Goal: Task Accomplishment & Management: Manage account settings

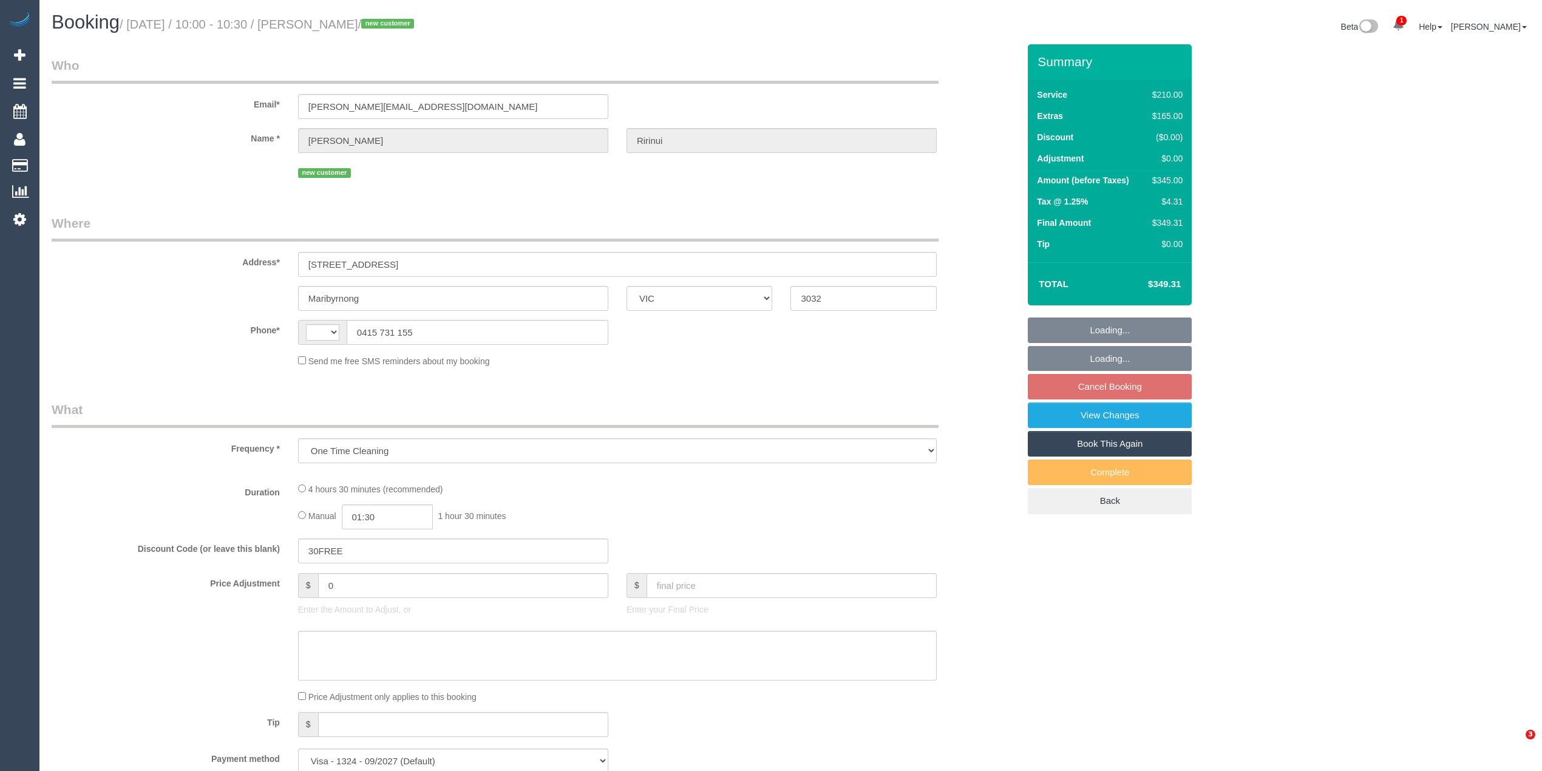
select select "VIC"
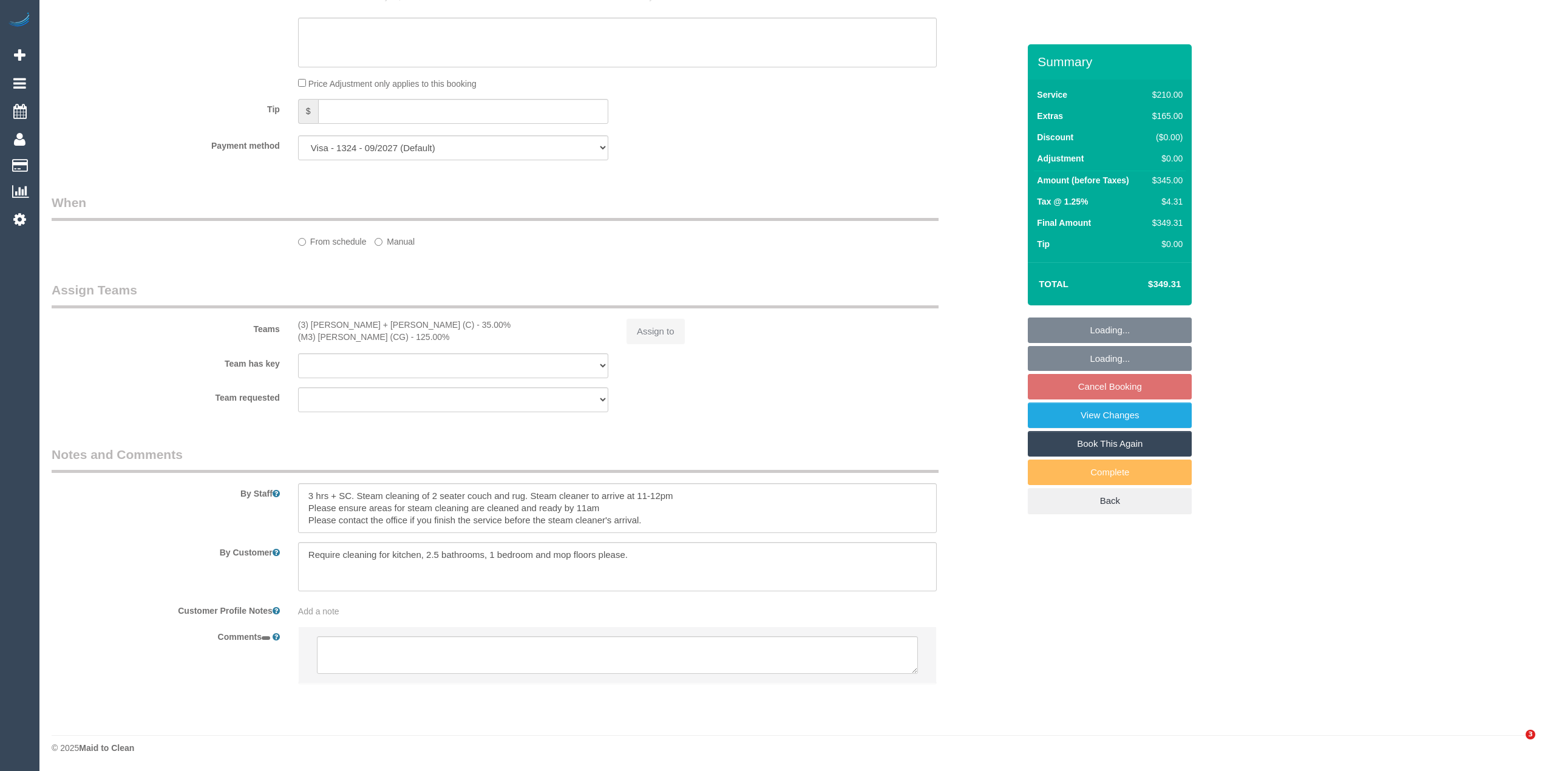
select select "string:AU"
select select "180"
select select "number:29"
select select "number:14"
select select "number:19"
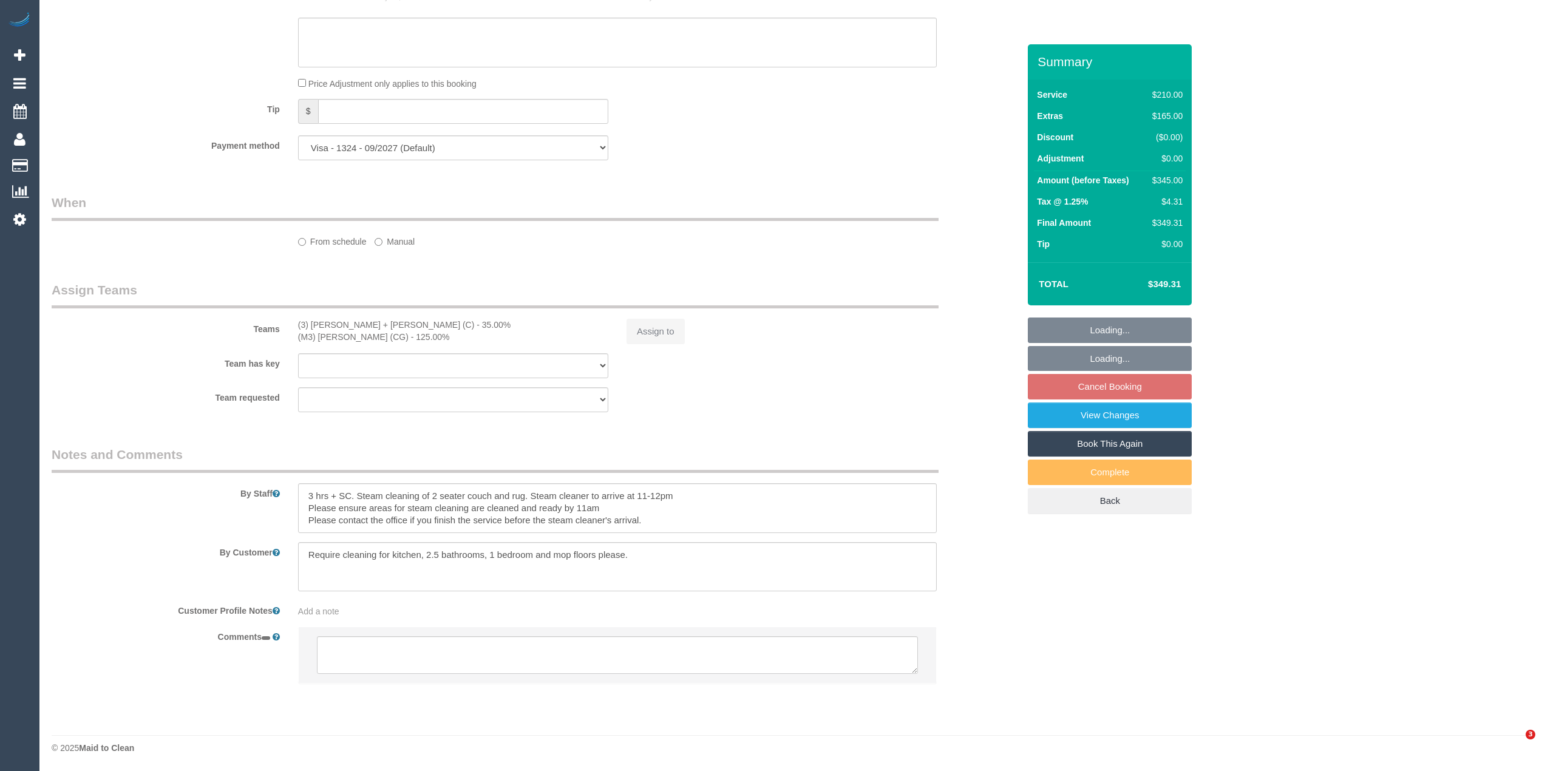
select select "number:22"
select select "number:13"
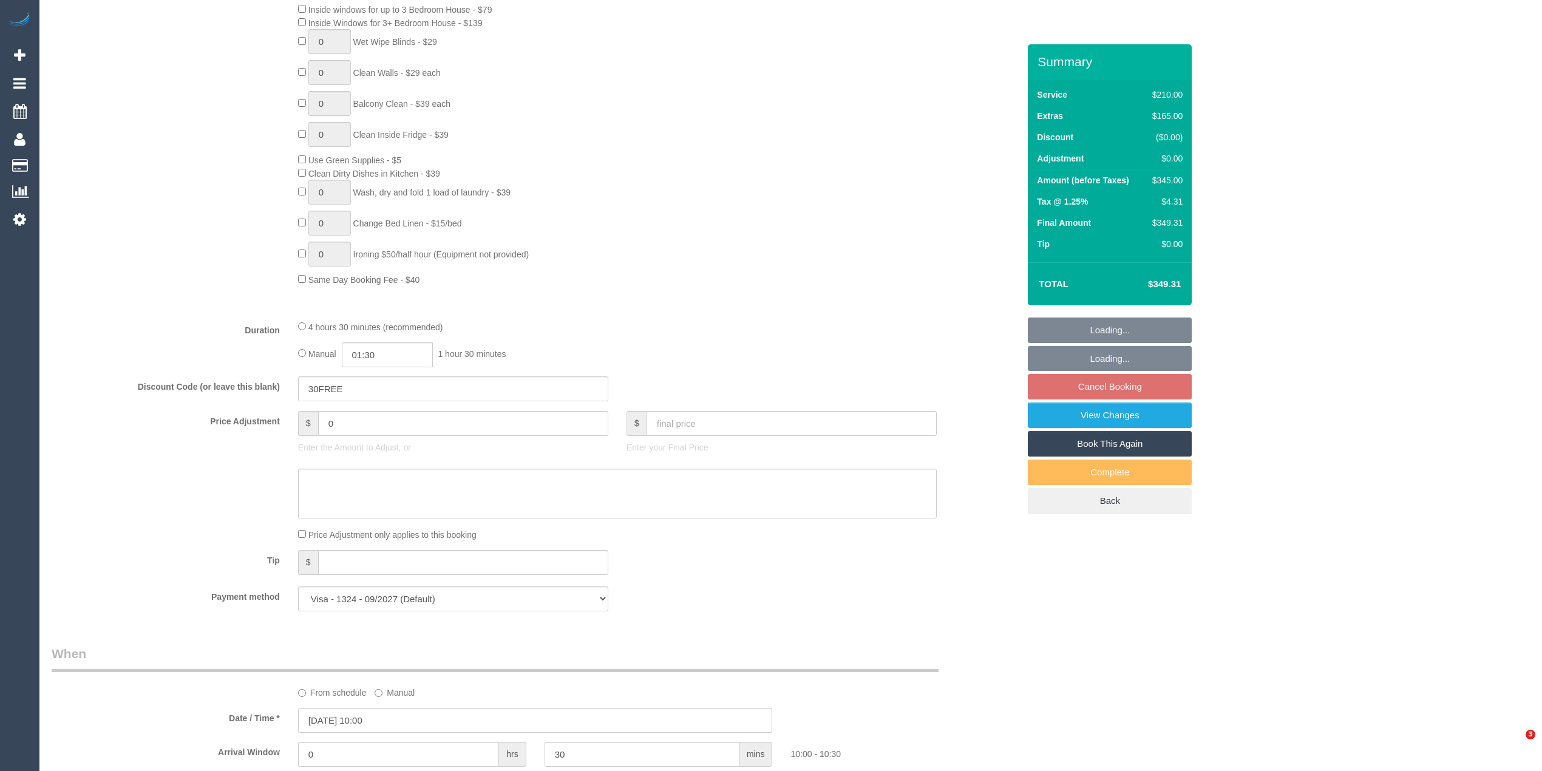
select select "object:1620"
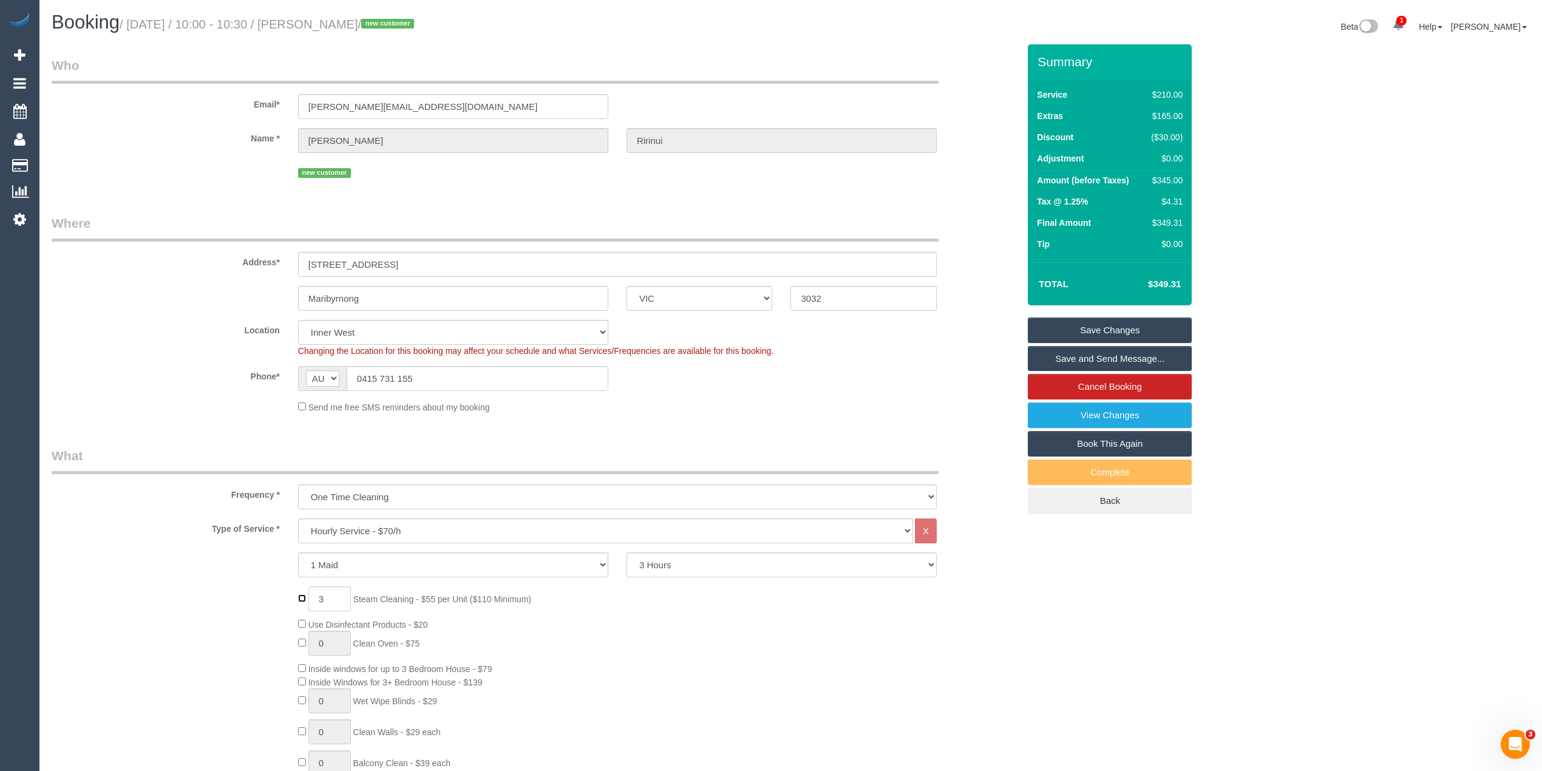
type input "0"
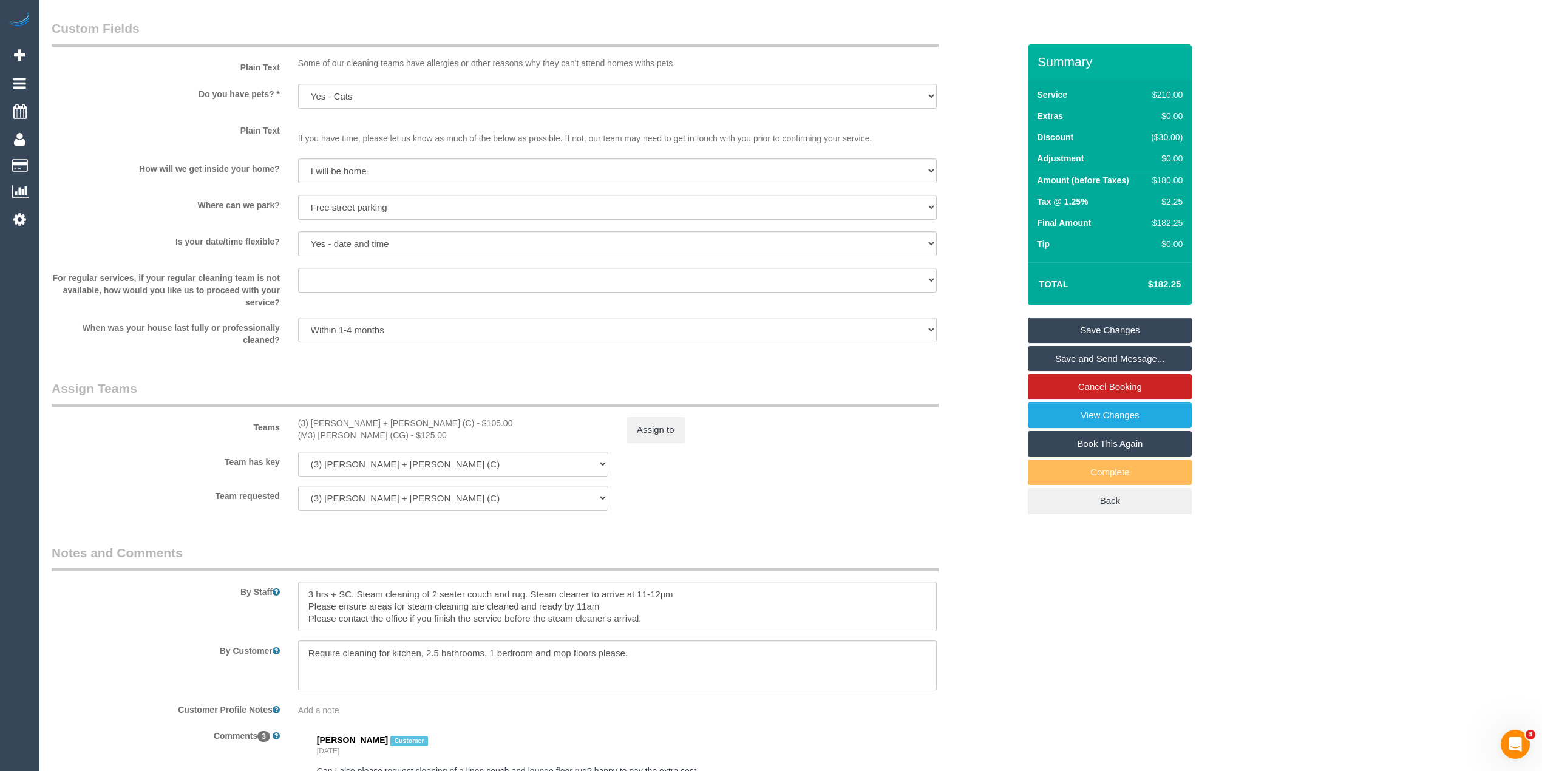
scroll to position [1484, 0]
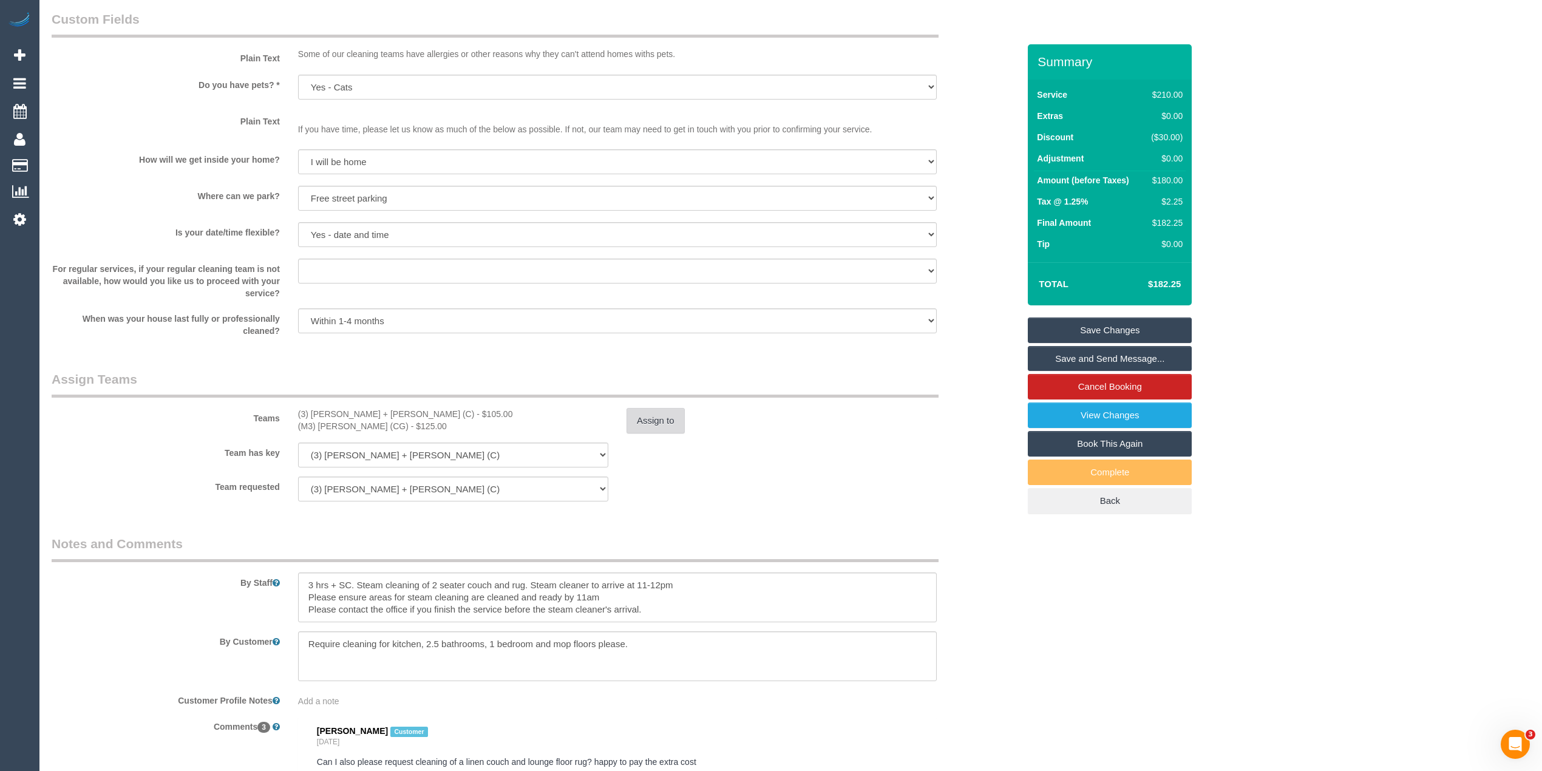
click at [668, 421] on button "Assign to" at bounding box center [656, 421] width 58 height 26
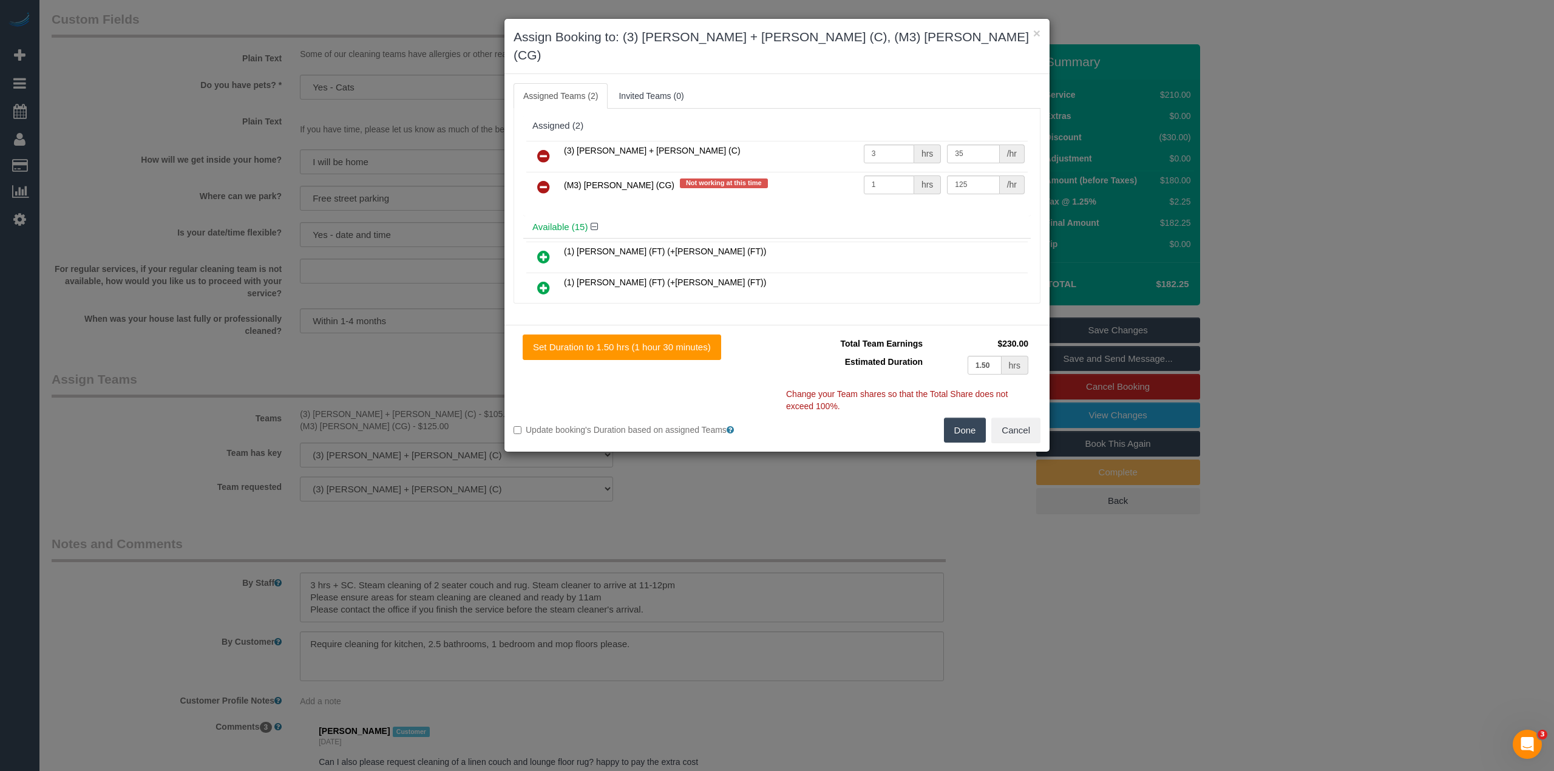
click at [542, 180] on icon at bounding box center [543, 187] width 13 height 15
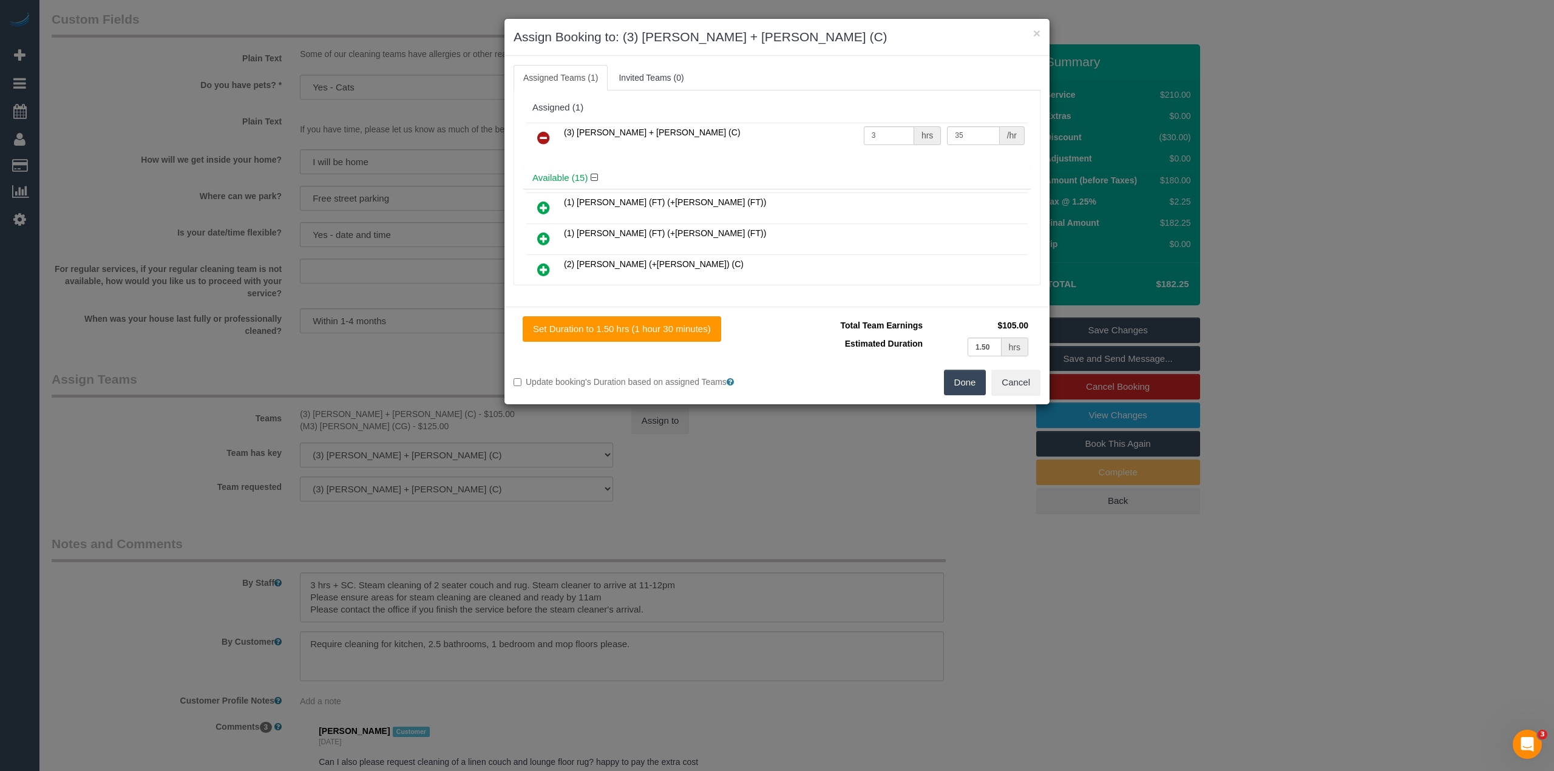
click at [962, 389] on button "Done" at bounding box center [965, 383] width 43 height 26
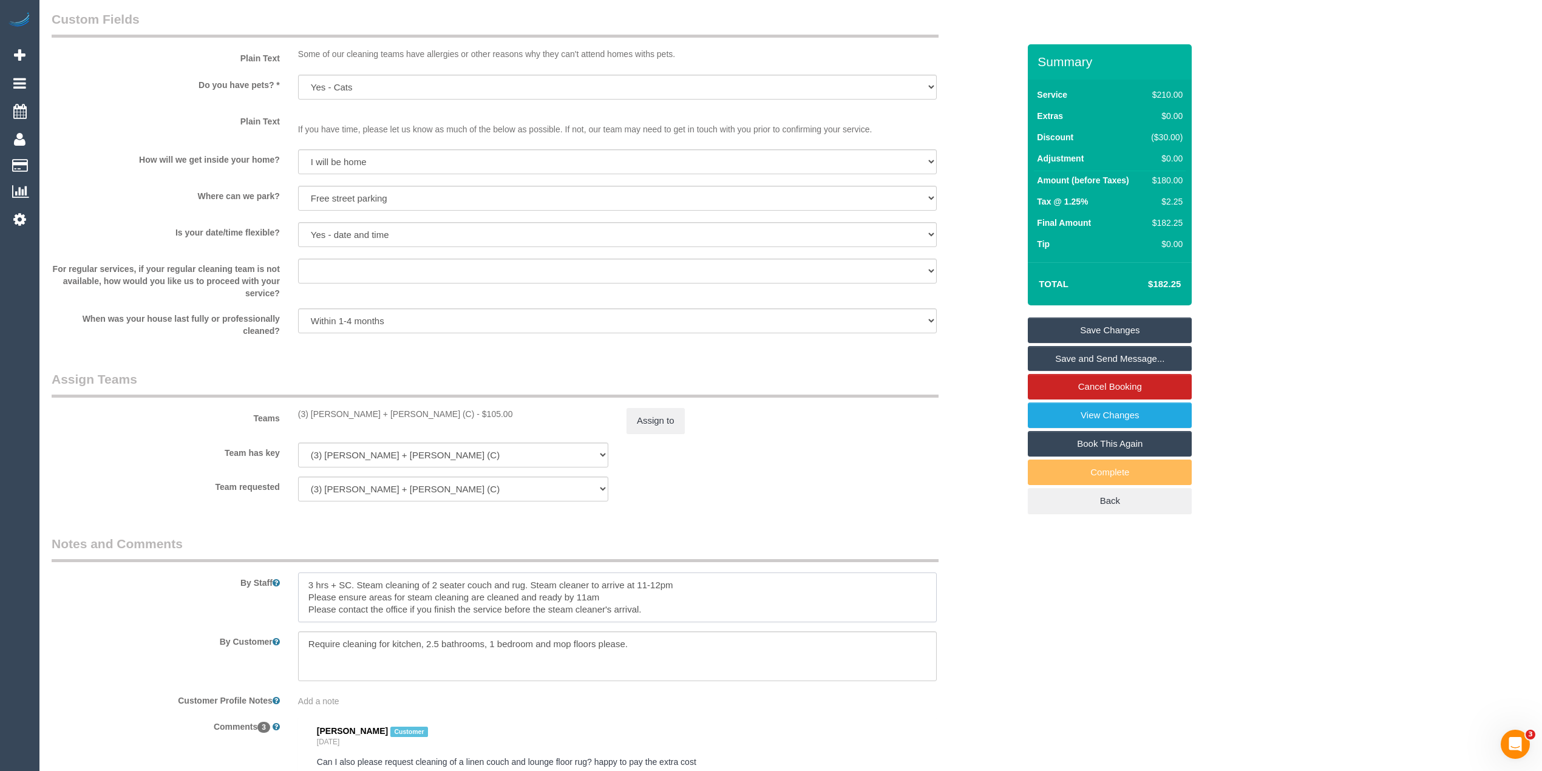
drag, startPoint x: 302, startPoint y: 582, endPoint x: 701, endPoint y: 584, distance: 398.9
click at [701, 584] on textarea at bounding box center [617, 598] width 639 height 50
click at [307, 598] on textarea at bounding box center [617, 598] width 639 height 50
type textarea "Please ensure areas for steam cleaning are cleaned and ready by 11am Please con…"
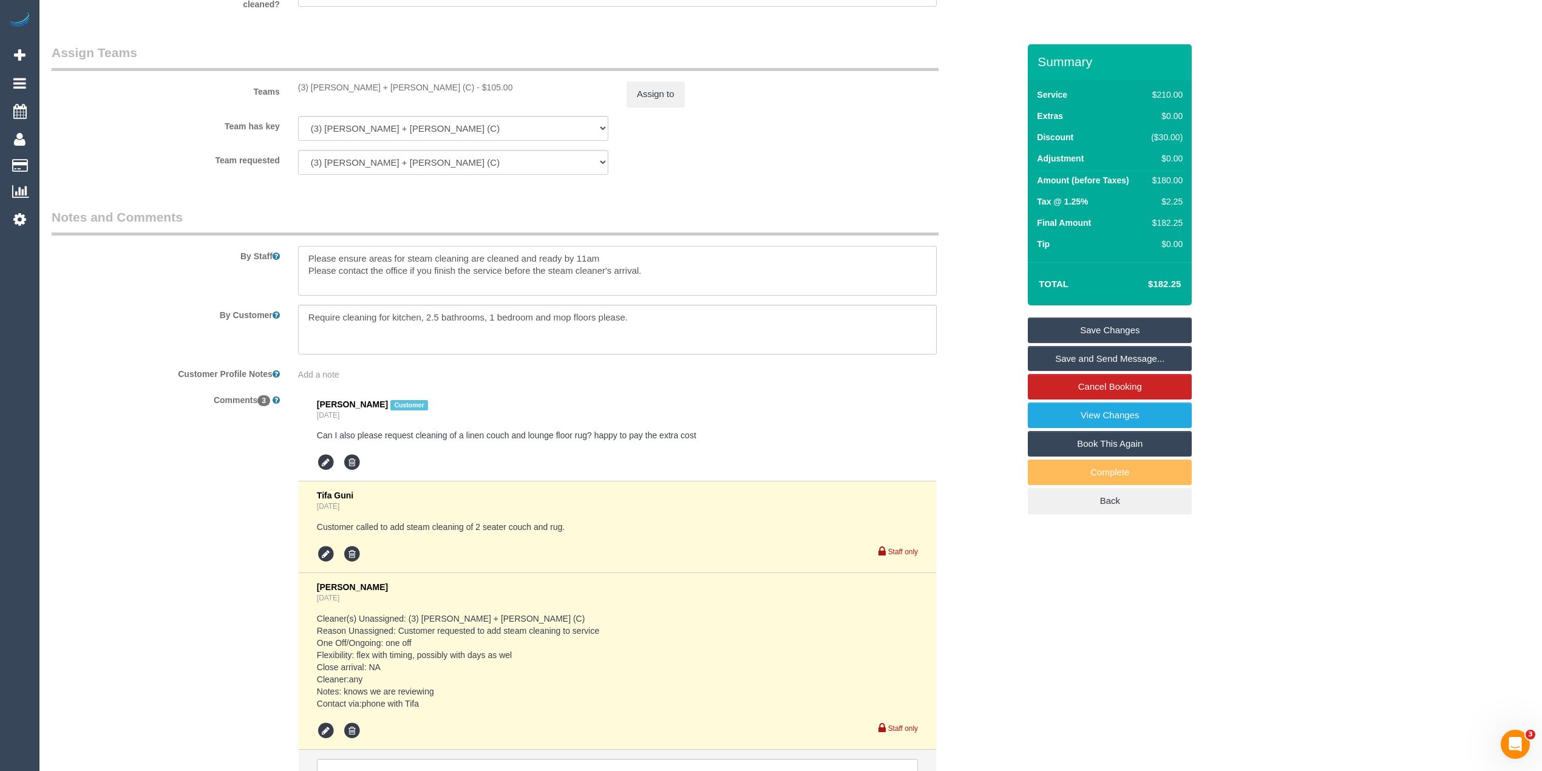
scroll to position [1754, 0]
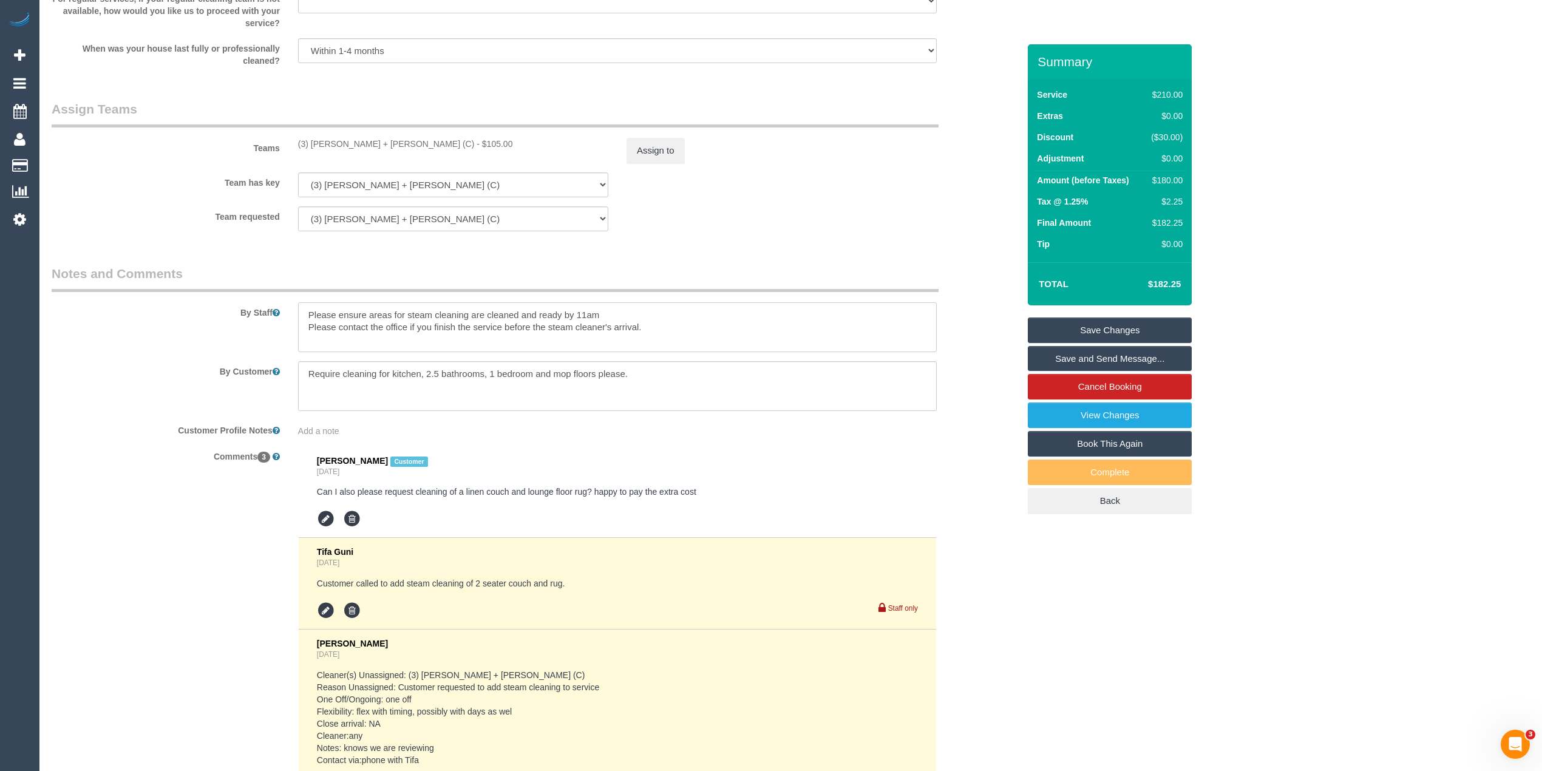
drag, startPoint x: 298, startPoint y: 330, endPoint x: 664, endPoint y: 336, distance: 366.8
click at [664, 336] on textarea at bounding box center [617, 327] width 639 height 50
click at [675, 338] on textarea at bounding box center [617, 327] width 639 height 50
drag, startPoint x: 655, startPoint y: 332, endPoint x: 295, endPoint y: 313, distance: 359.9
click at [295, 313] on div at bounding box center [617, 327] width 657 height 50
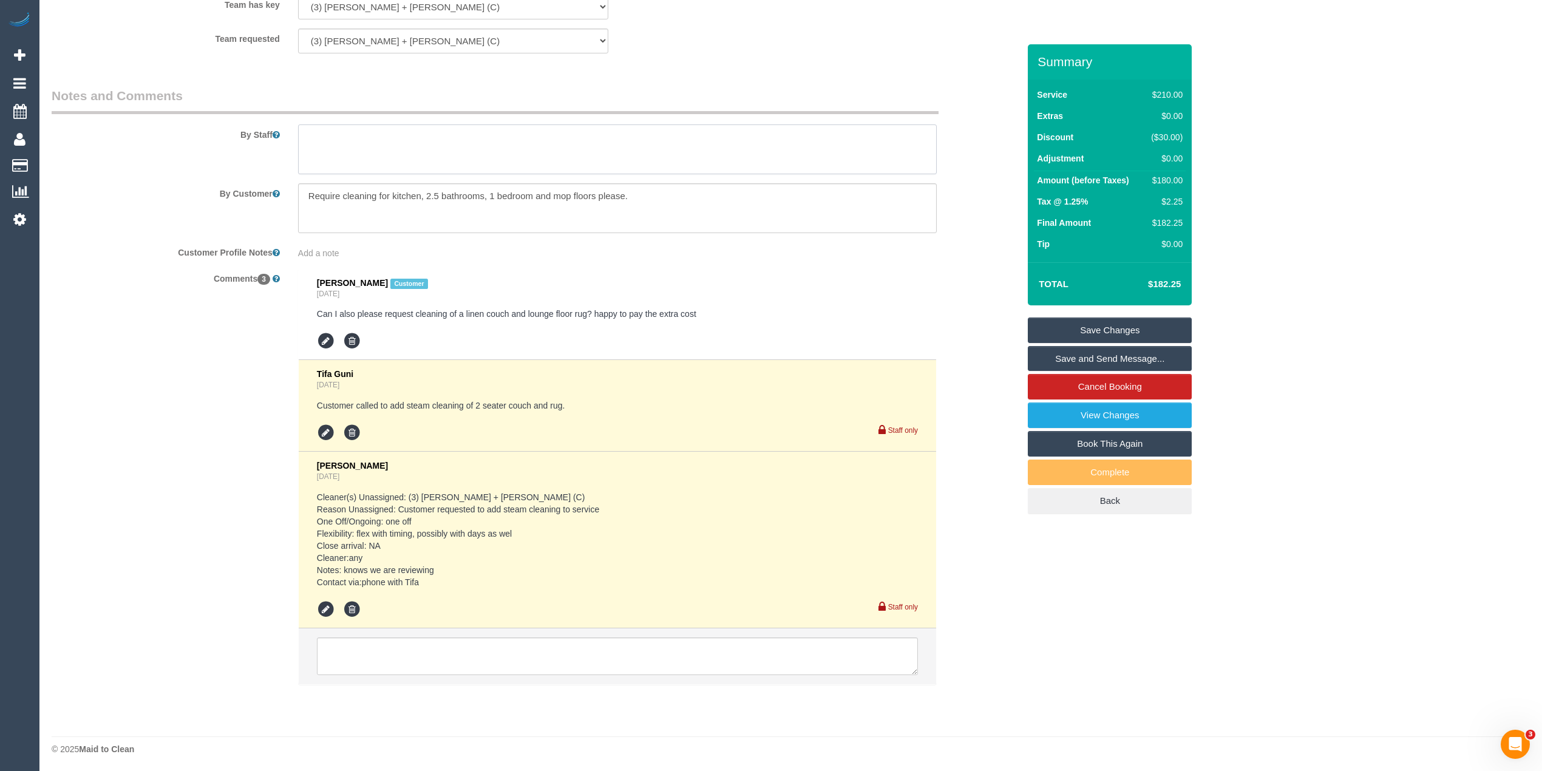
scroll to position [1936, 0]
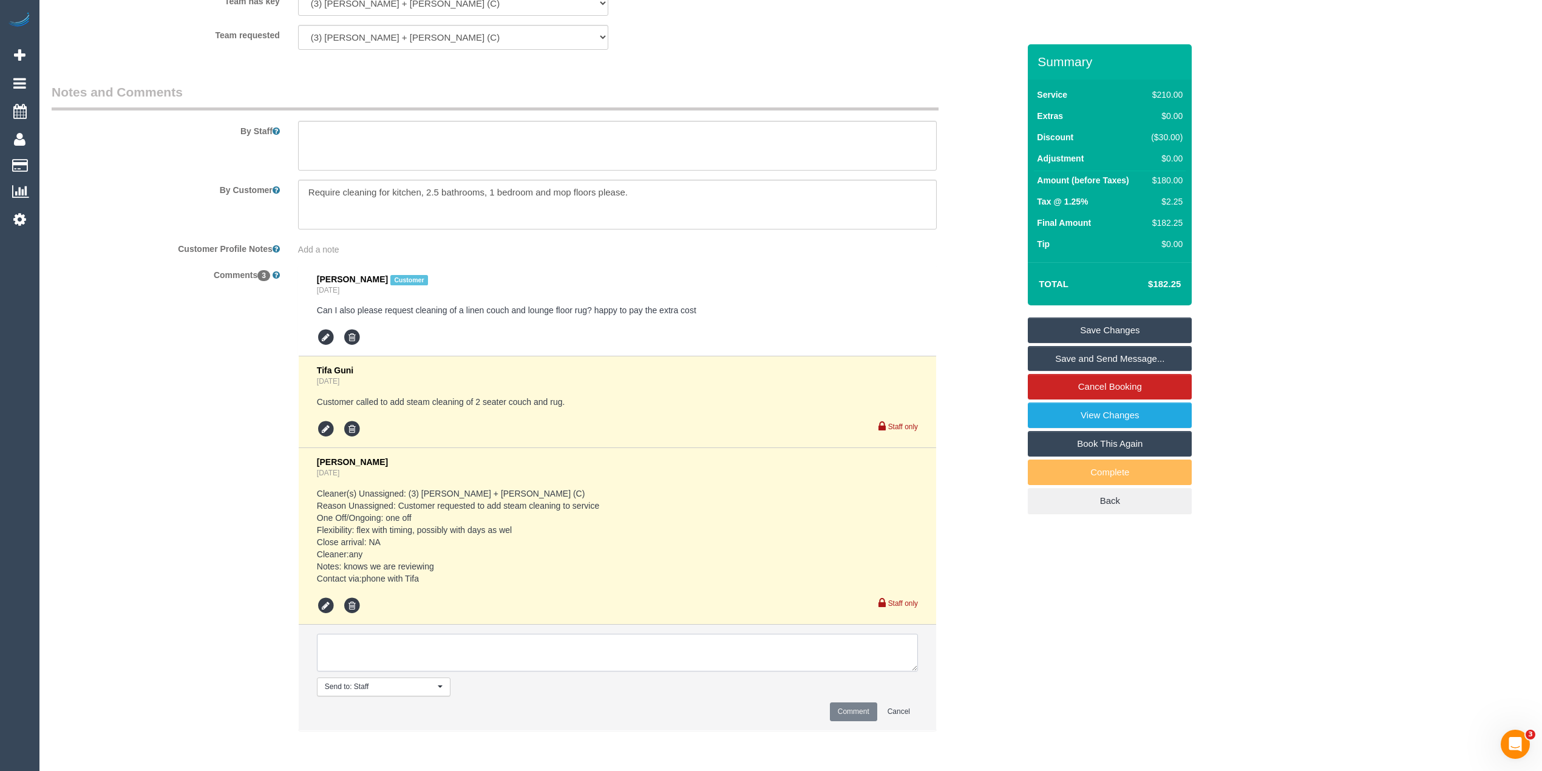
click at [438, 656] on textarea at bounding box center [617, 653] width 601 height 38
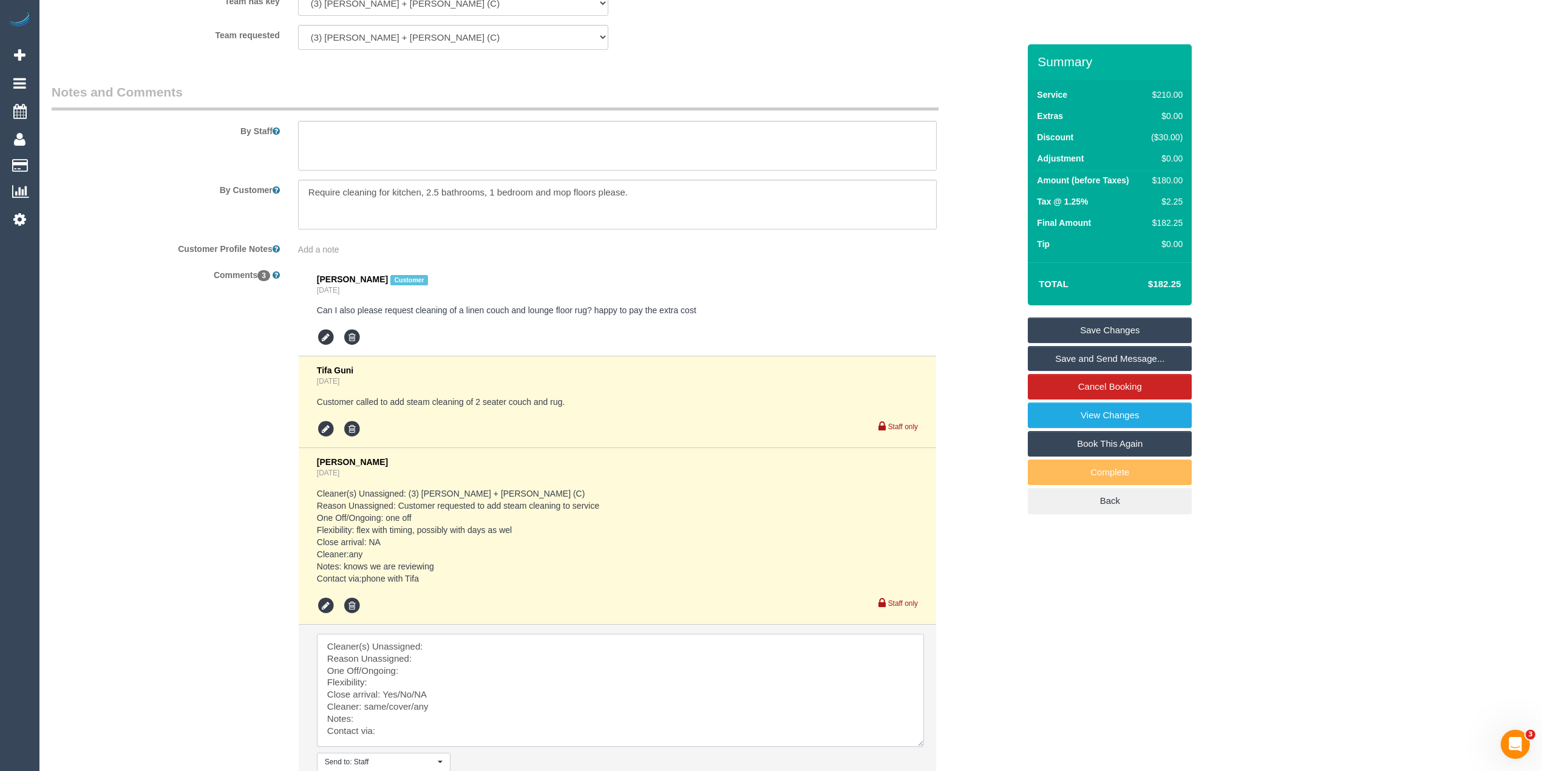
drag, startPoint x: 913, startPoint y: 670, endPoint x: 919, endPoint y: 746, distance: 75.5
click at [919, 746] on textarea at bounding box center [620, 690] width 607 height 113
click at [469, 638] on textarea at bounding box center [620, 690] width 607 height 113
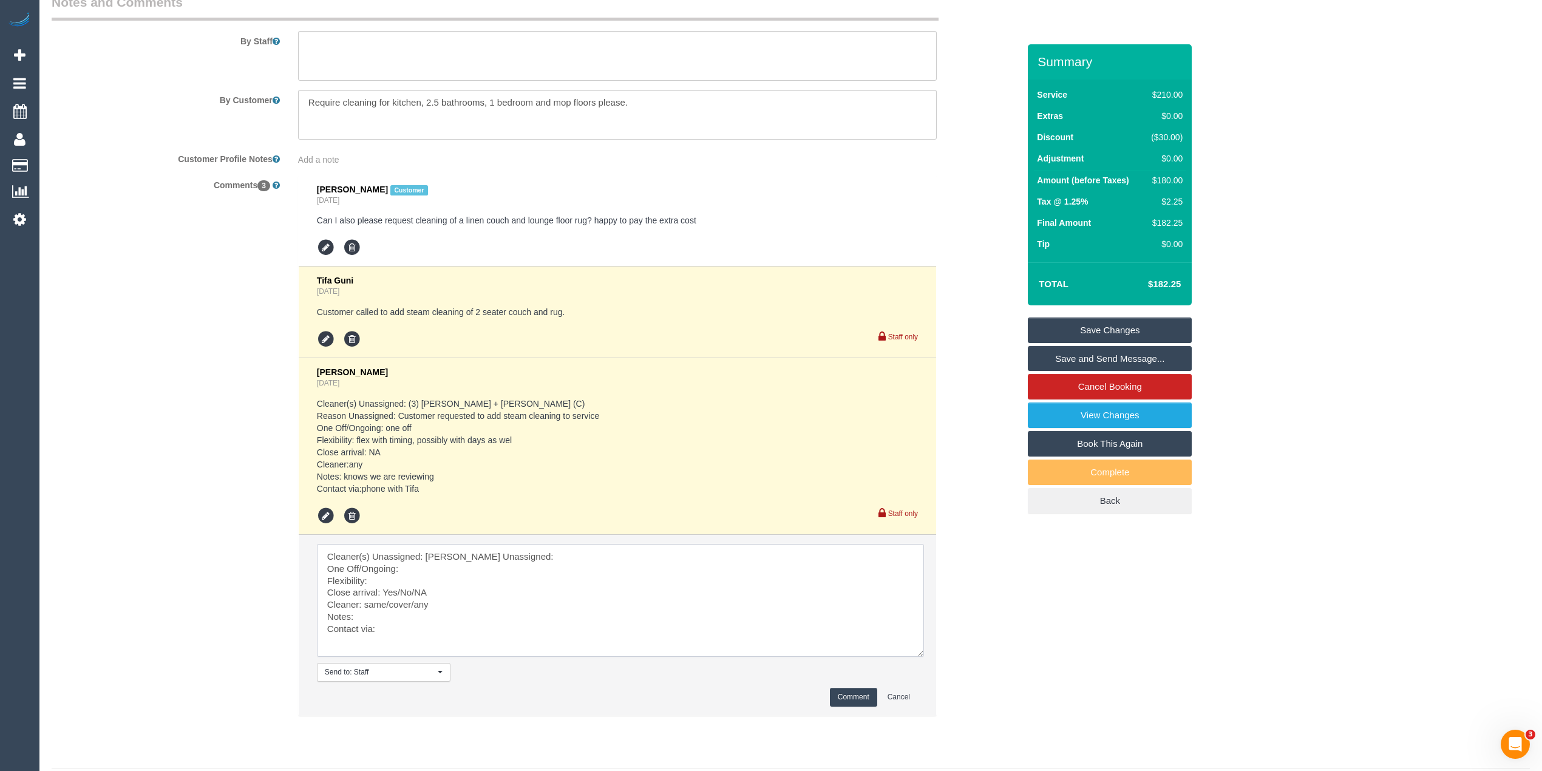
scroll to position [2061, 0]
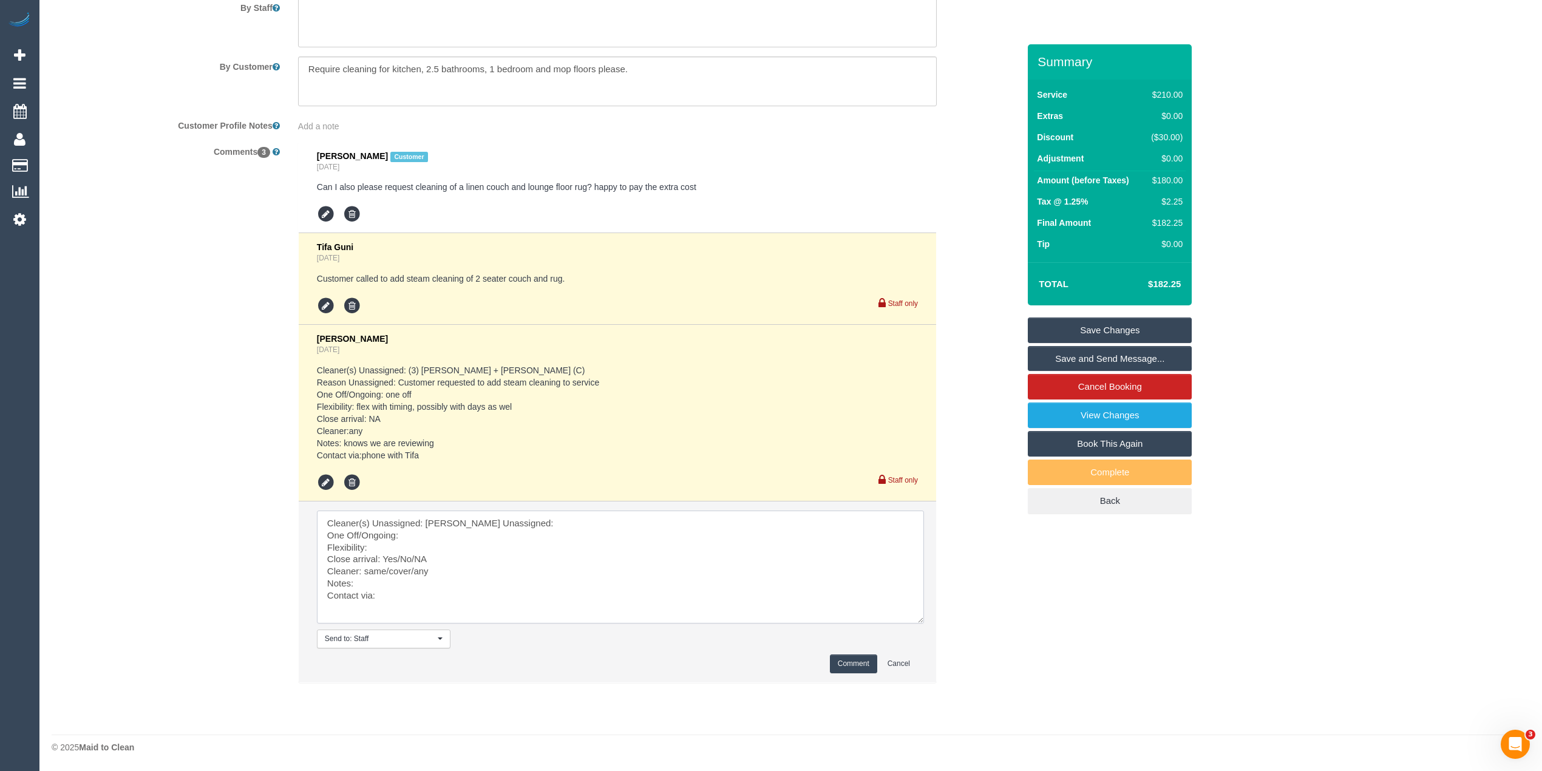
click at [430, 537] on textarea at bounding box center [620, 567] width 607 height 113
click at [481, 534] on textarea at bounding box center [620, 567] width 607 height 113
click at [438, 549] on textarea at bounding box center [620, 567] width 607 height 113
click at [391, 562] on textarea at bounding box center [620, 567] width 607 height 113
drag, startPoint x: 414, startPoint y: 572, endPoint x: 383, endPoint y: 572, distance: 31.6
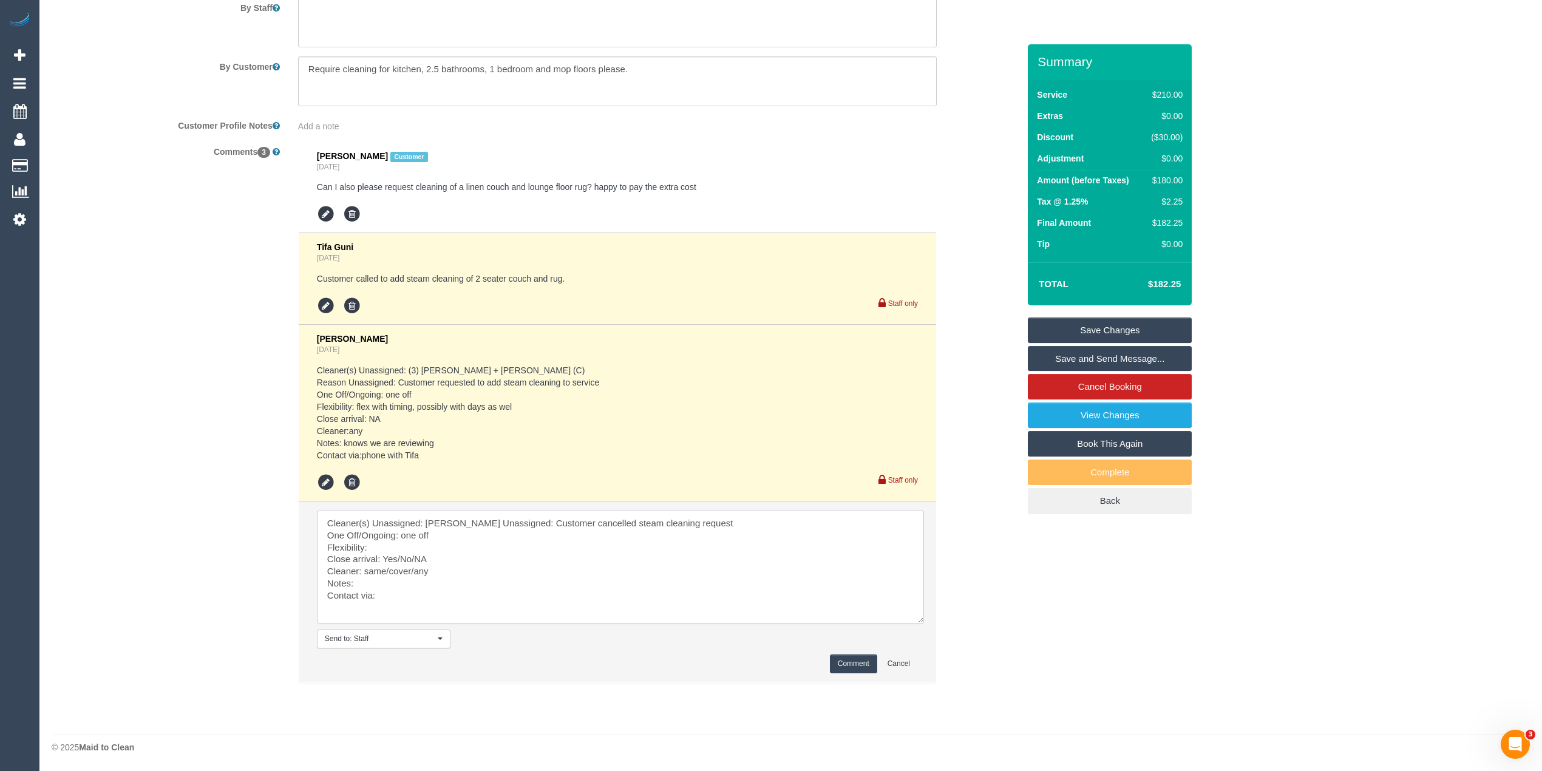
click at [383, 572] on textarea at bounding box center [620, 567] width 607 height 113
drag, startPoint x: 437, startPoint y: 585, endPoint x: 367, endPoint y: 583, distance: 70.5
click at [367, 583] on textarea at bounding box center [620, 567] width 607 height 113
click at [380, 593] on textarea at bounding box center [620, 567] width 607 height 113
click at [392, 604] on textarea at bounding box center [620, 567] width 607 height 113
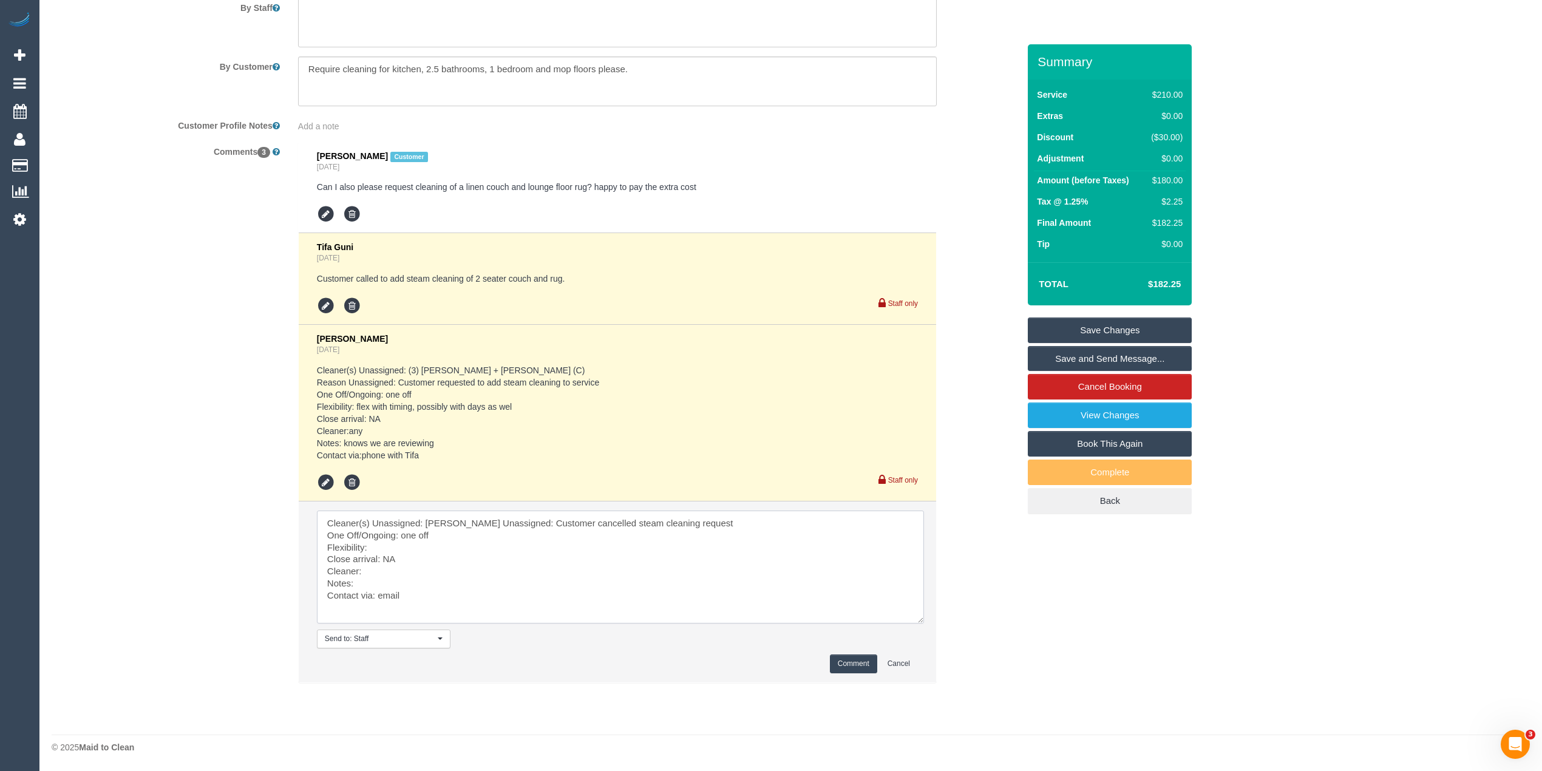
type textarea "Cleaner(s) Unassigned: Adnan Reason Unassigned: Customer cancelled steam cleani…"
click at [848, 668] on button "Comment" at bounding box center [853, 664] width 47 height 19
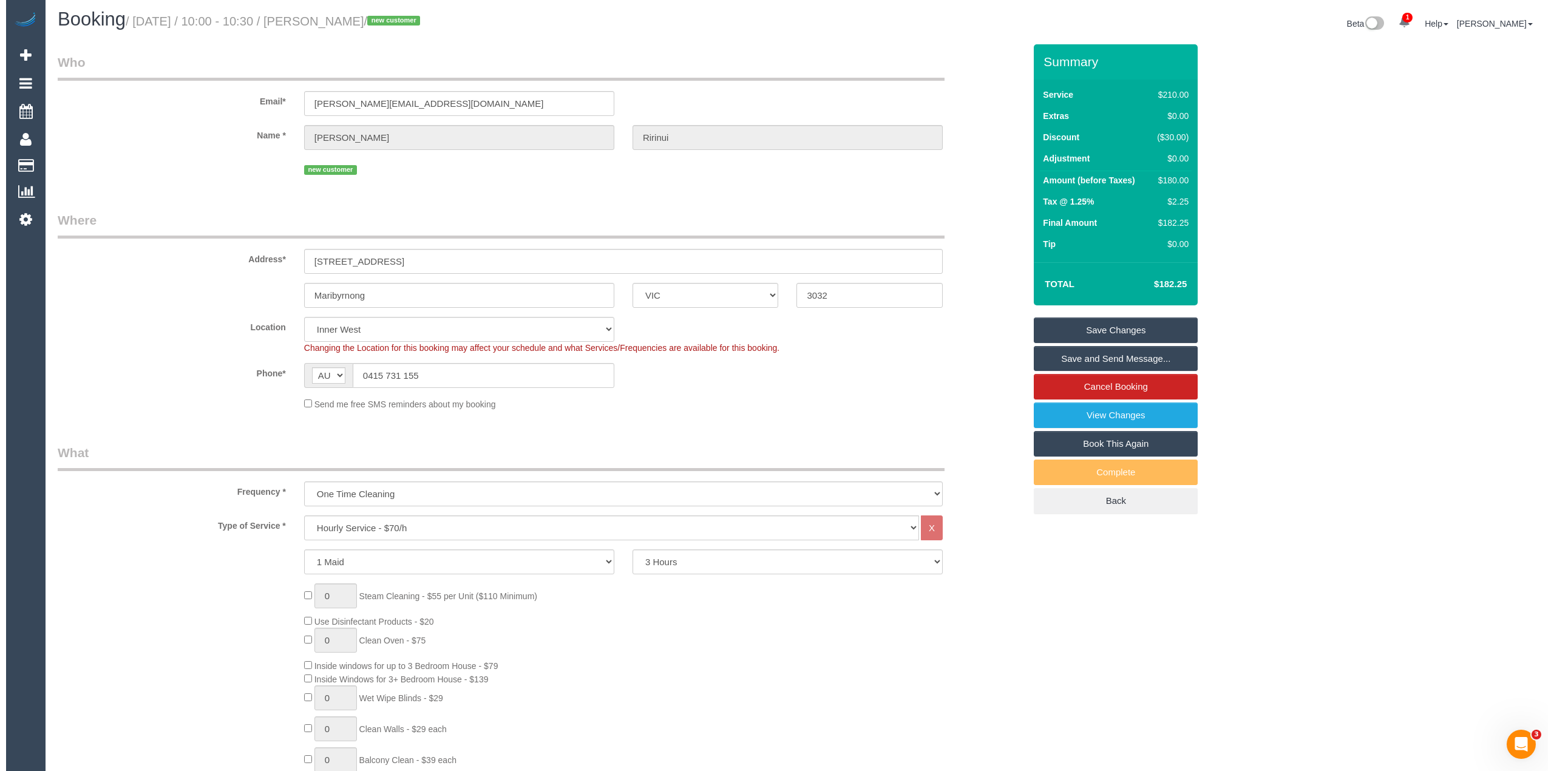
scroll to position [0, 0]
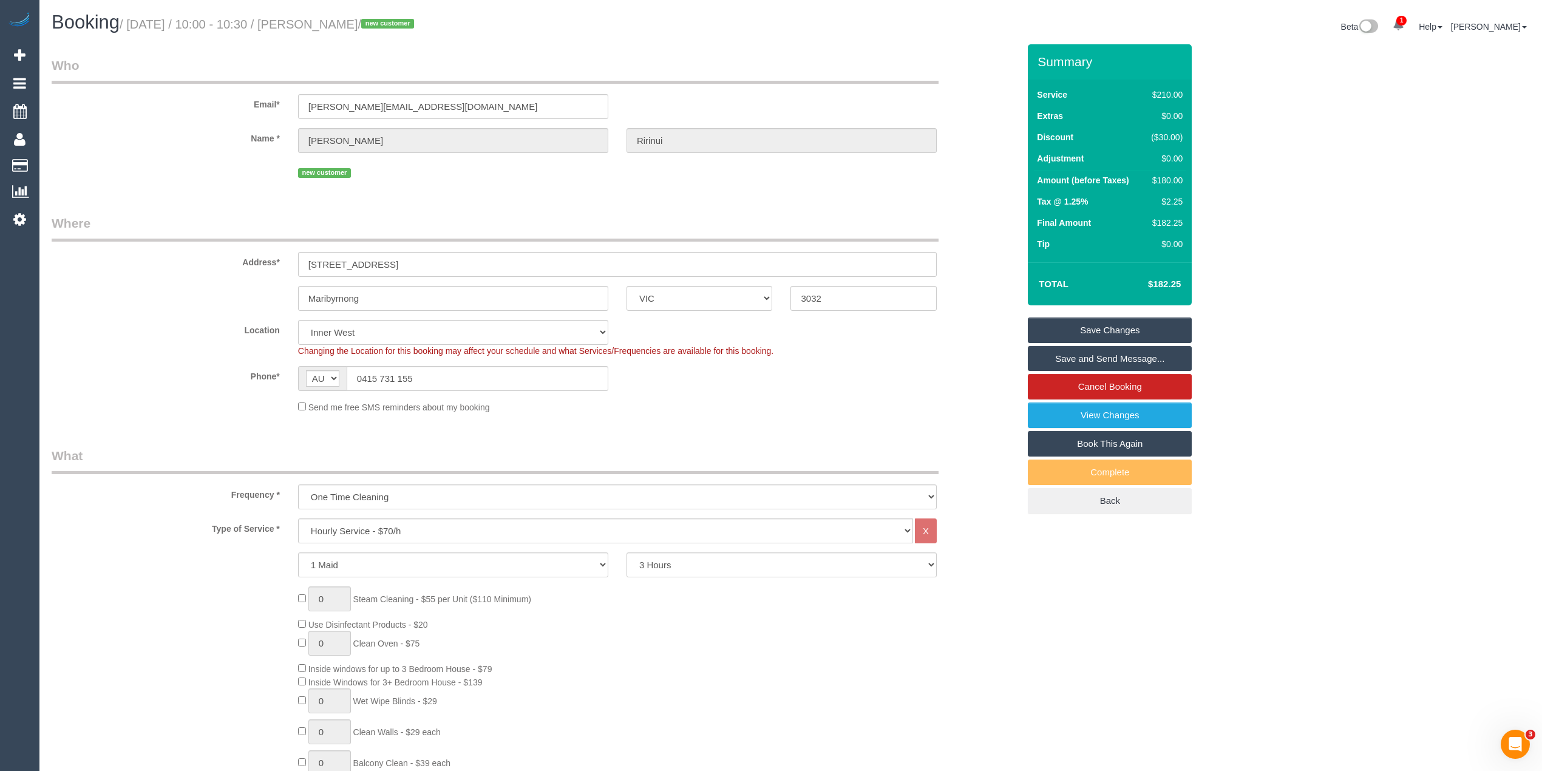
click at [1098, 328] on link "Save Changes" at bounding box center [1110, 331] width 164 height 26
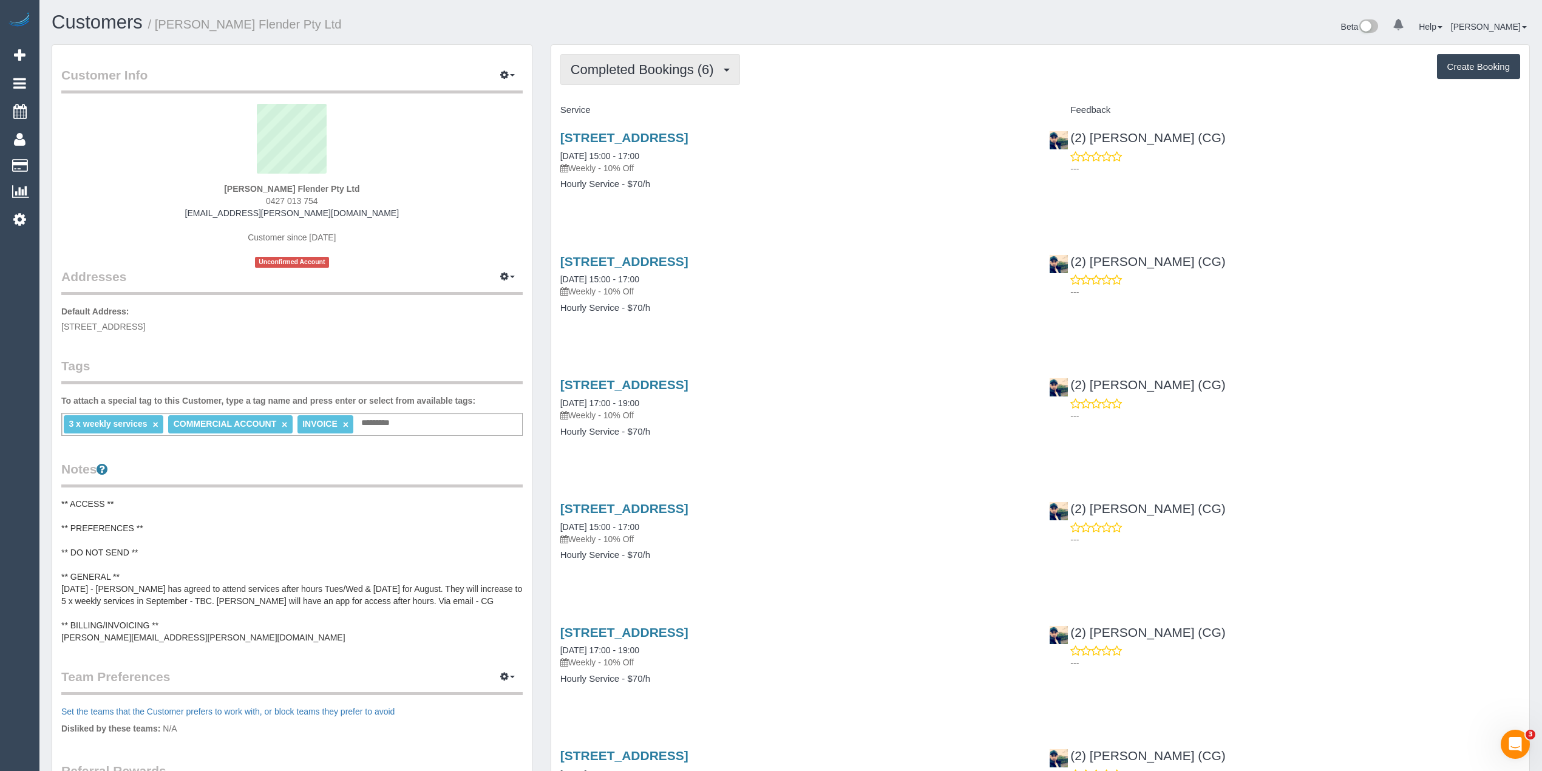
click at [588, 69] on span "Completed Bookings (6)" at bounding box center [645, 69] width 149 height 15
click at [622, 115] on link "Upcoming Bookings (55)" at bounding box center [625, 114] width 128 height 16
click at [662, 61] on button "Upcoming Bookings (55)" at bounding box center [651, 69] width 183 height 31
click at [687, 112] on link "Upcoming Bookings (55)" at bounding box center [625, 114] width 128 height 16
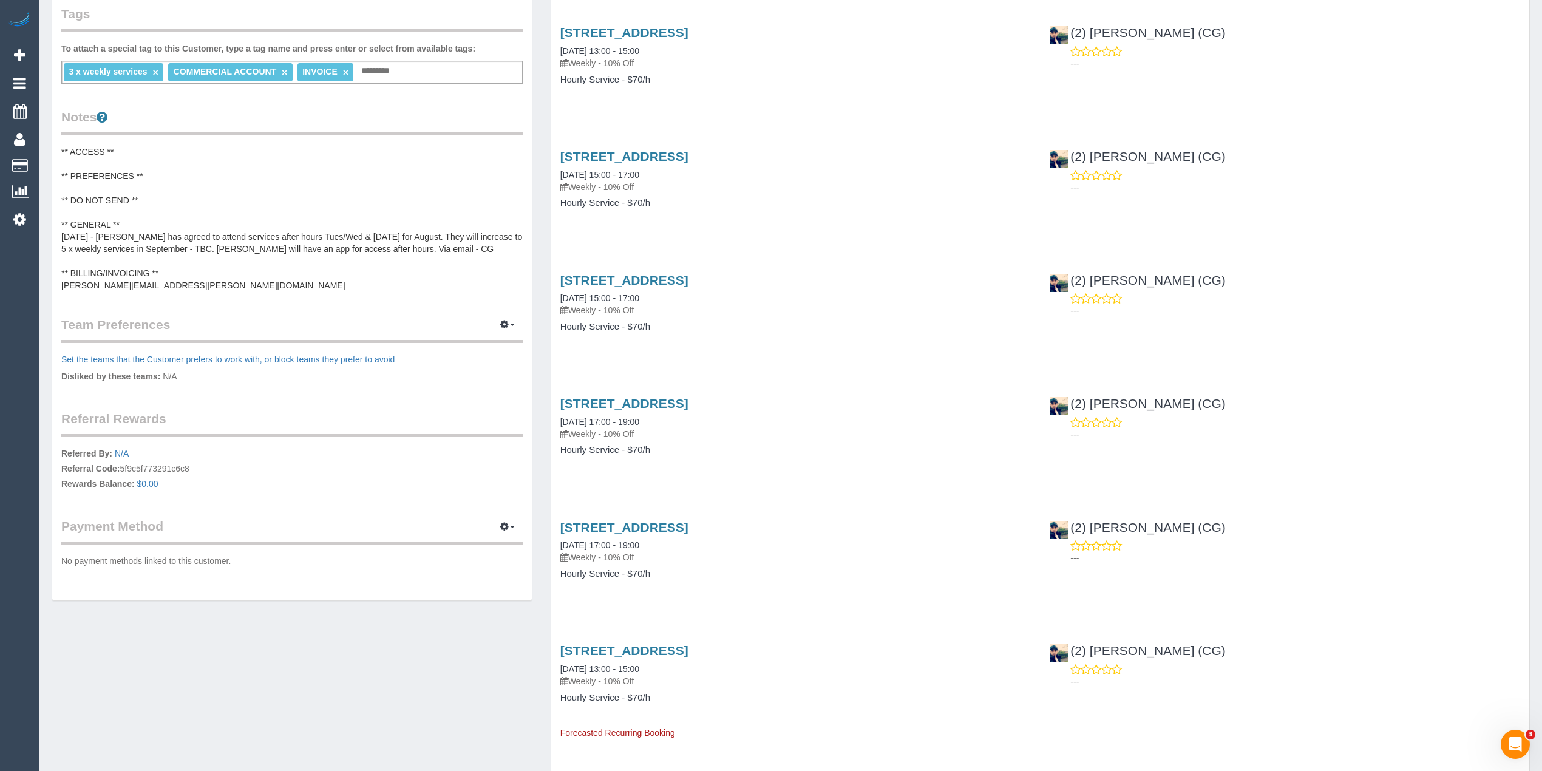
scroll to position [404, 0]
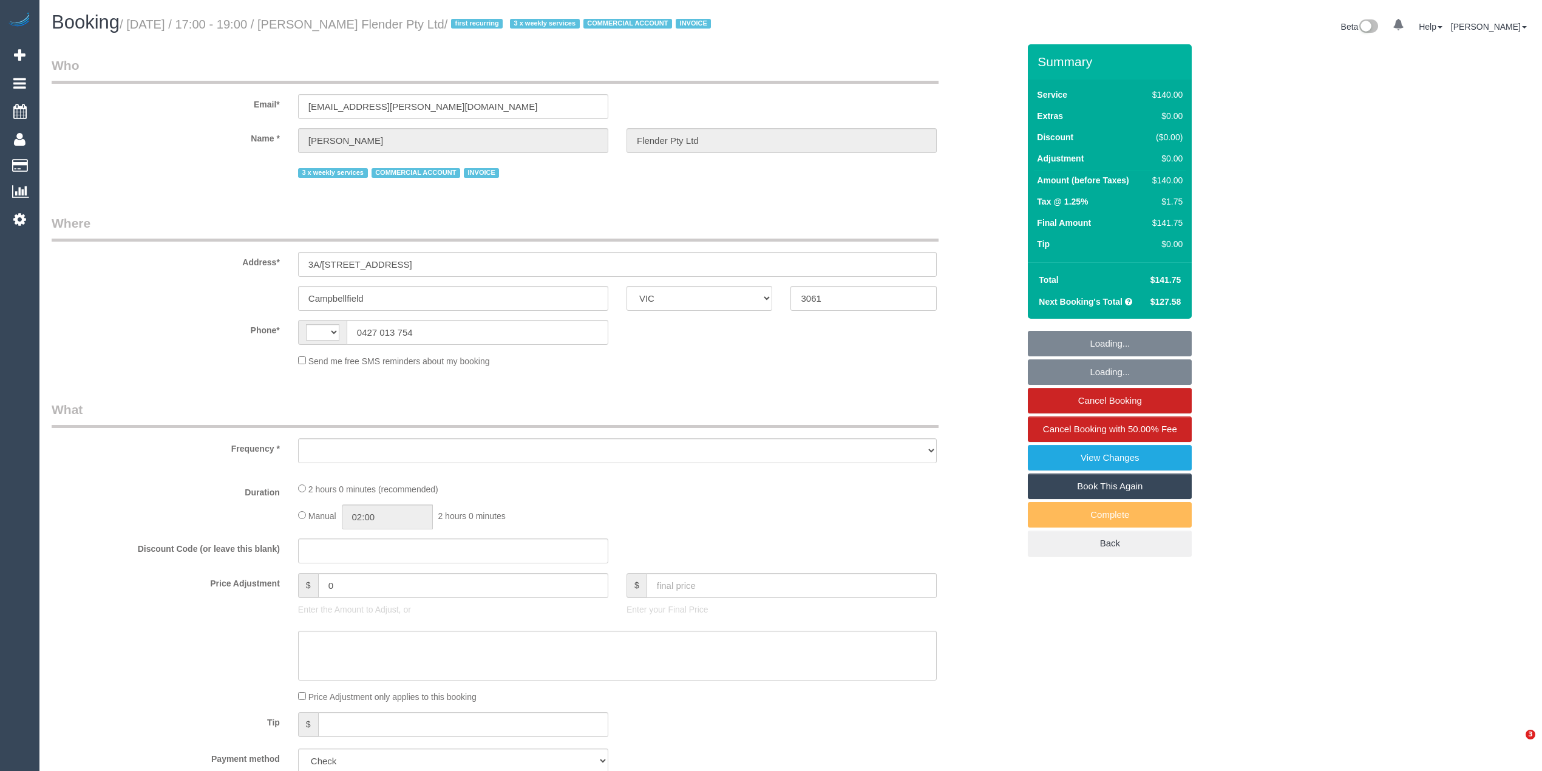
select select "VIC"
select select "string:AU"
select select "number:28"
select select "number:17"
select select "number:18"
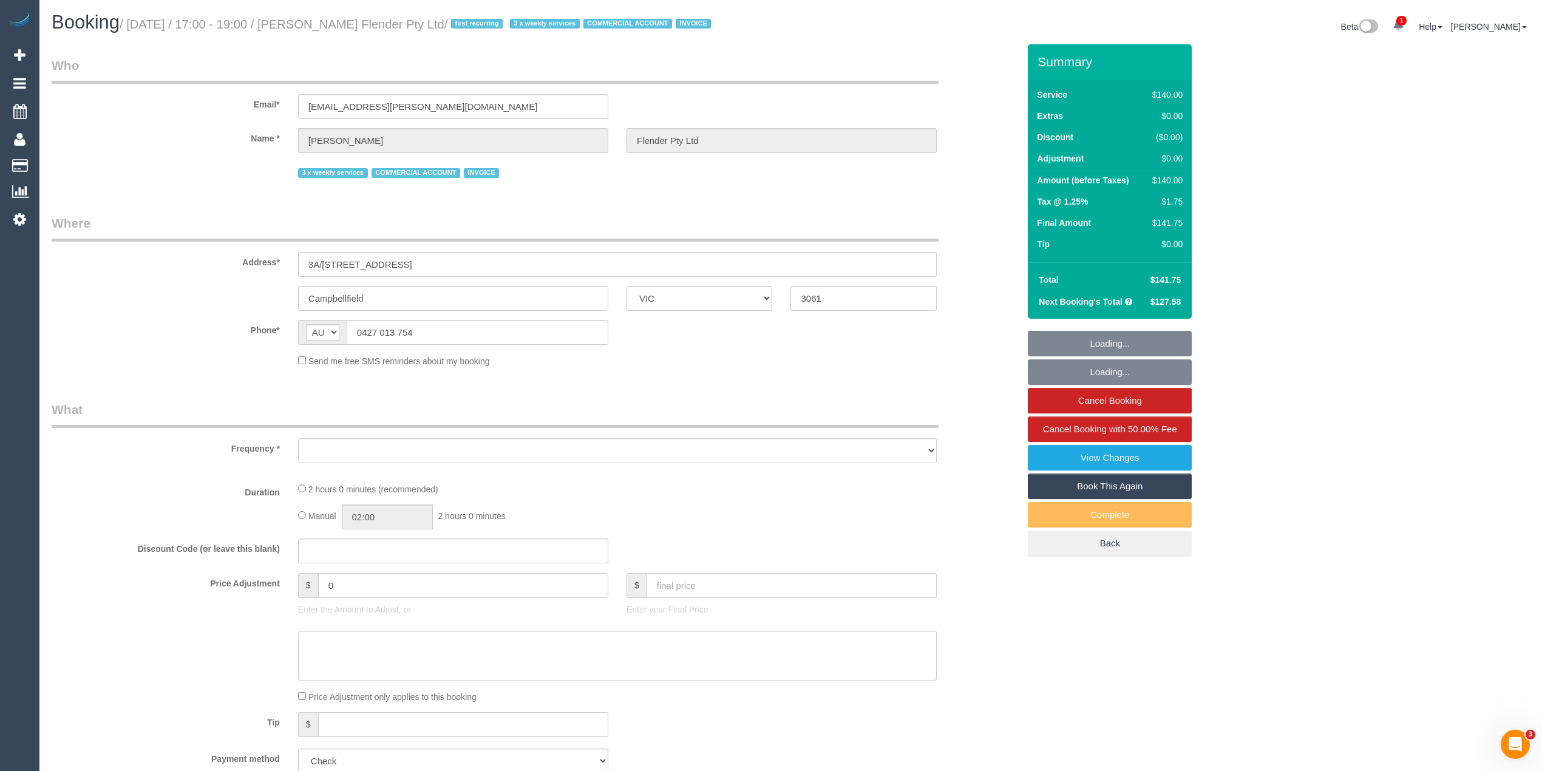
select select "number:25"
select select "number:35"
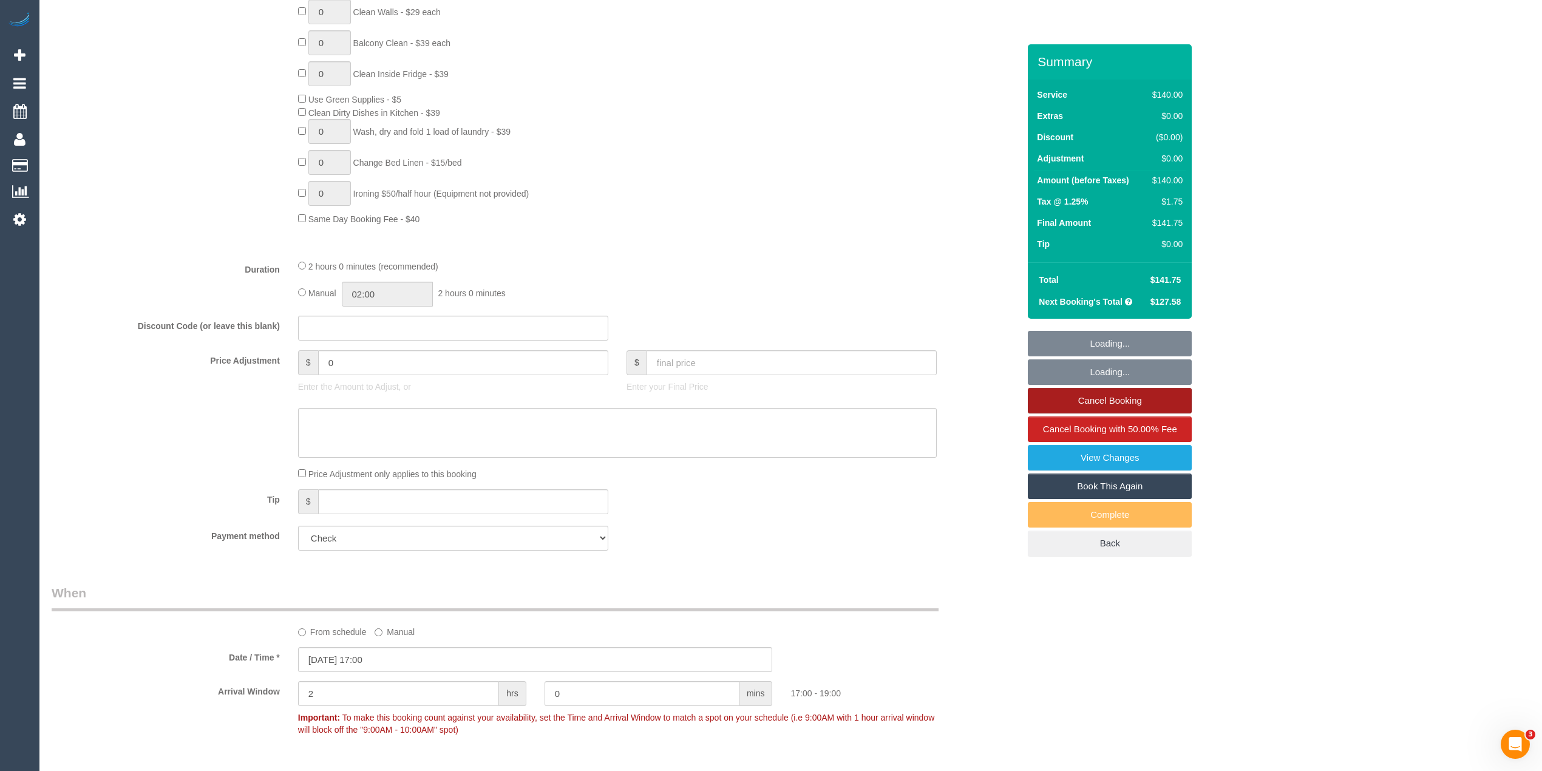
select select "object:1596"
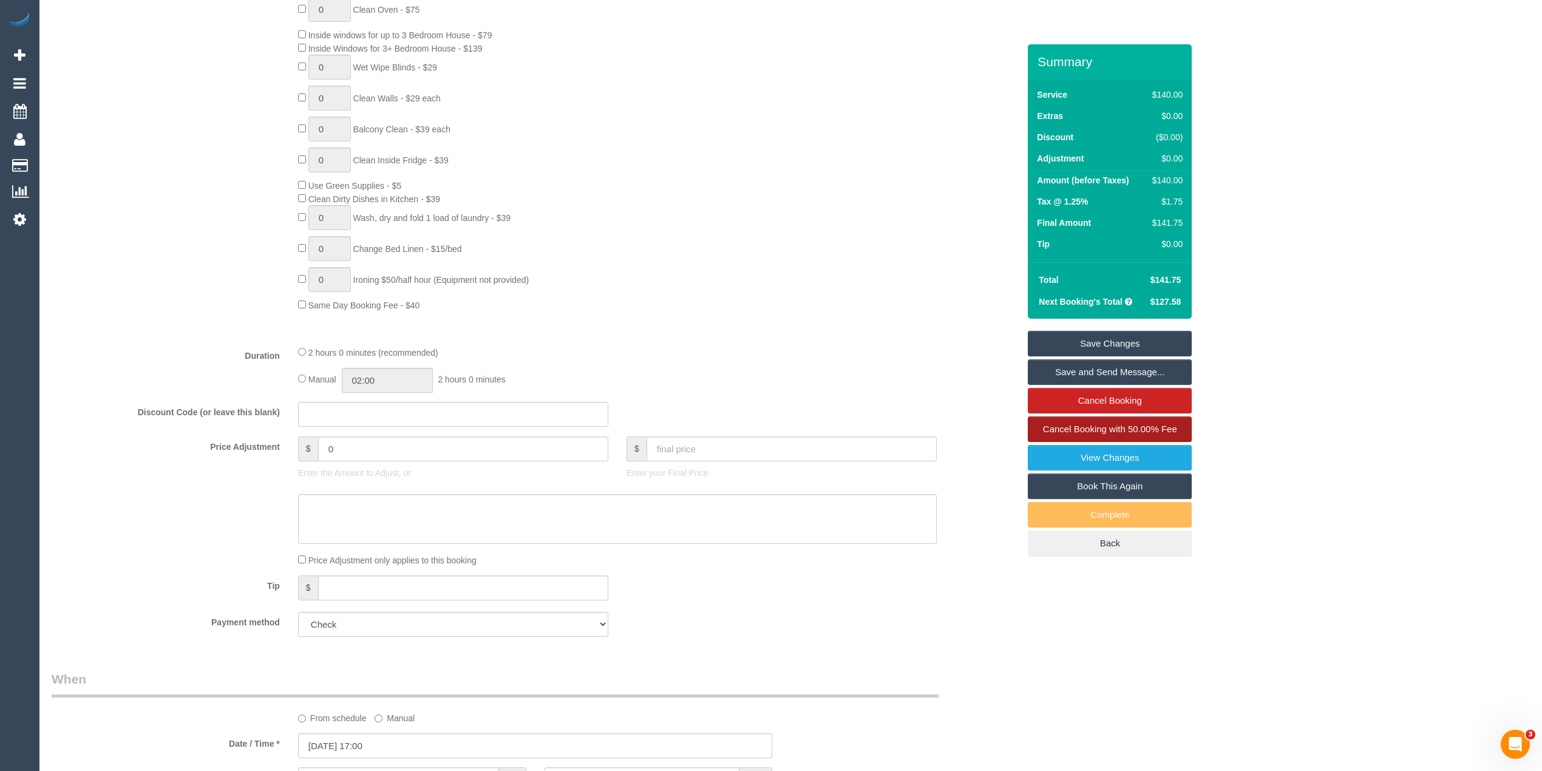
scroll to position [720, 0]
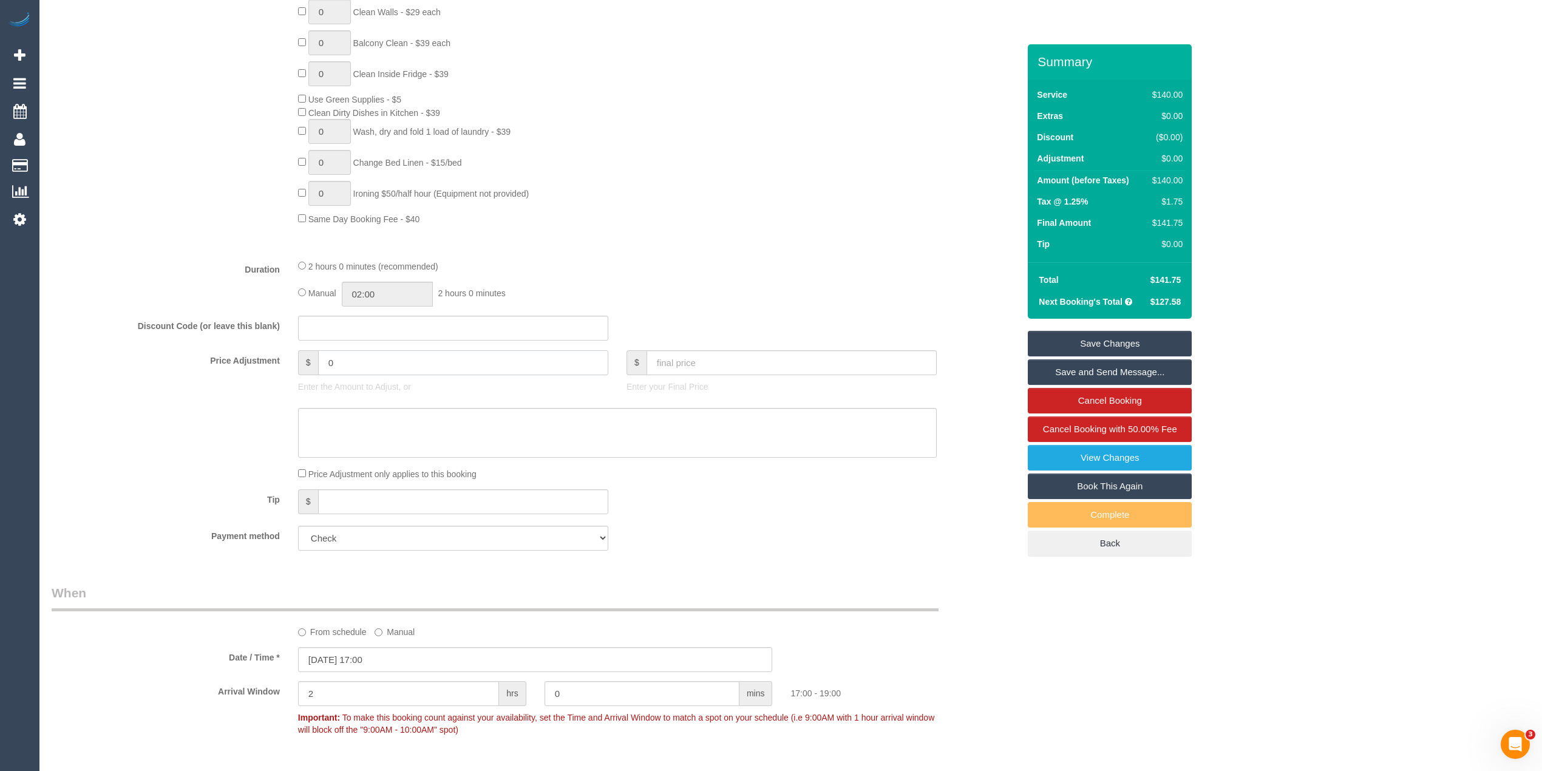
drag, startPoint x: 374, startPoint y: 365, endPoint x: 260, endPoint y: 361, distance: 114.2
click at [260, 361] on div "Price Adjustment $ 0 Enter the Amount to Adjust, or $ Enter your Final Price" at bounding box center [535, 374] width 985 height 49
type input "-14"
click at [339, 428] on textarea at bounding box center [617, 433] width 639 height 50
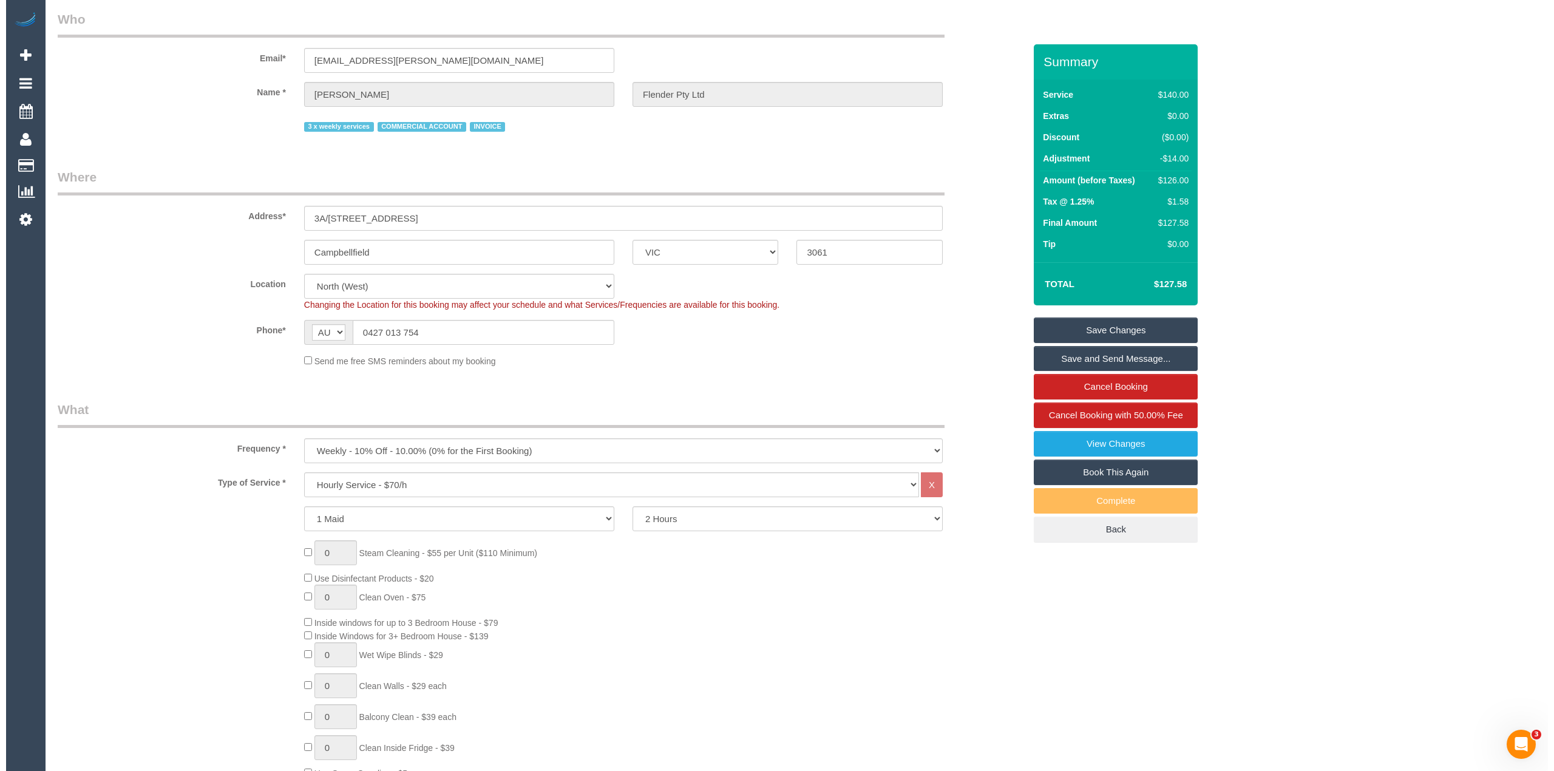
scroll to position [0, 0]
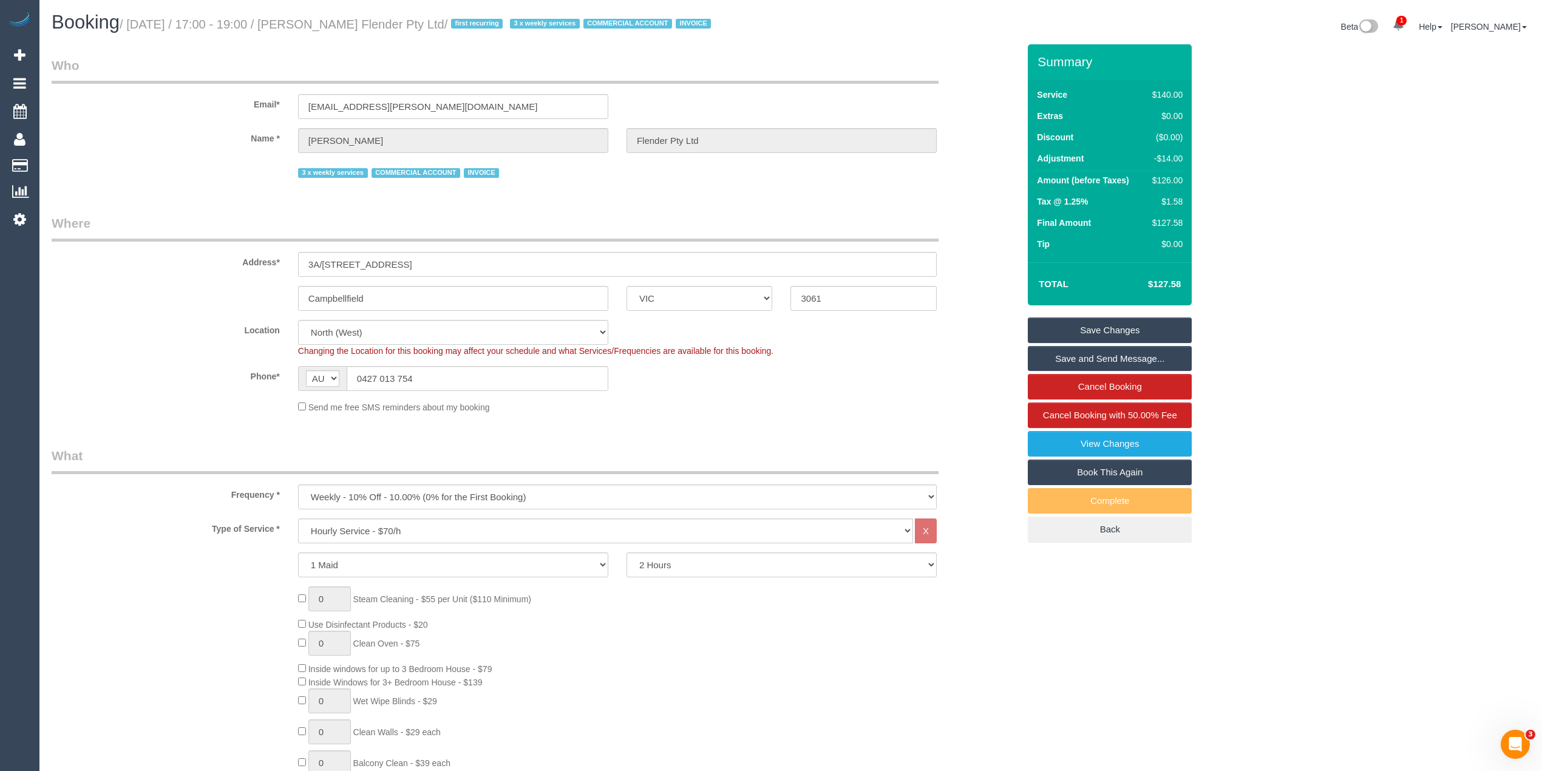
type textarea "-$14 (10)%) for regular ongoing services - CG"
click at [1140, 324] on link "Save Changes" at bounding box center [1110, 331] width 164 height 26
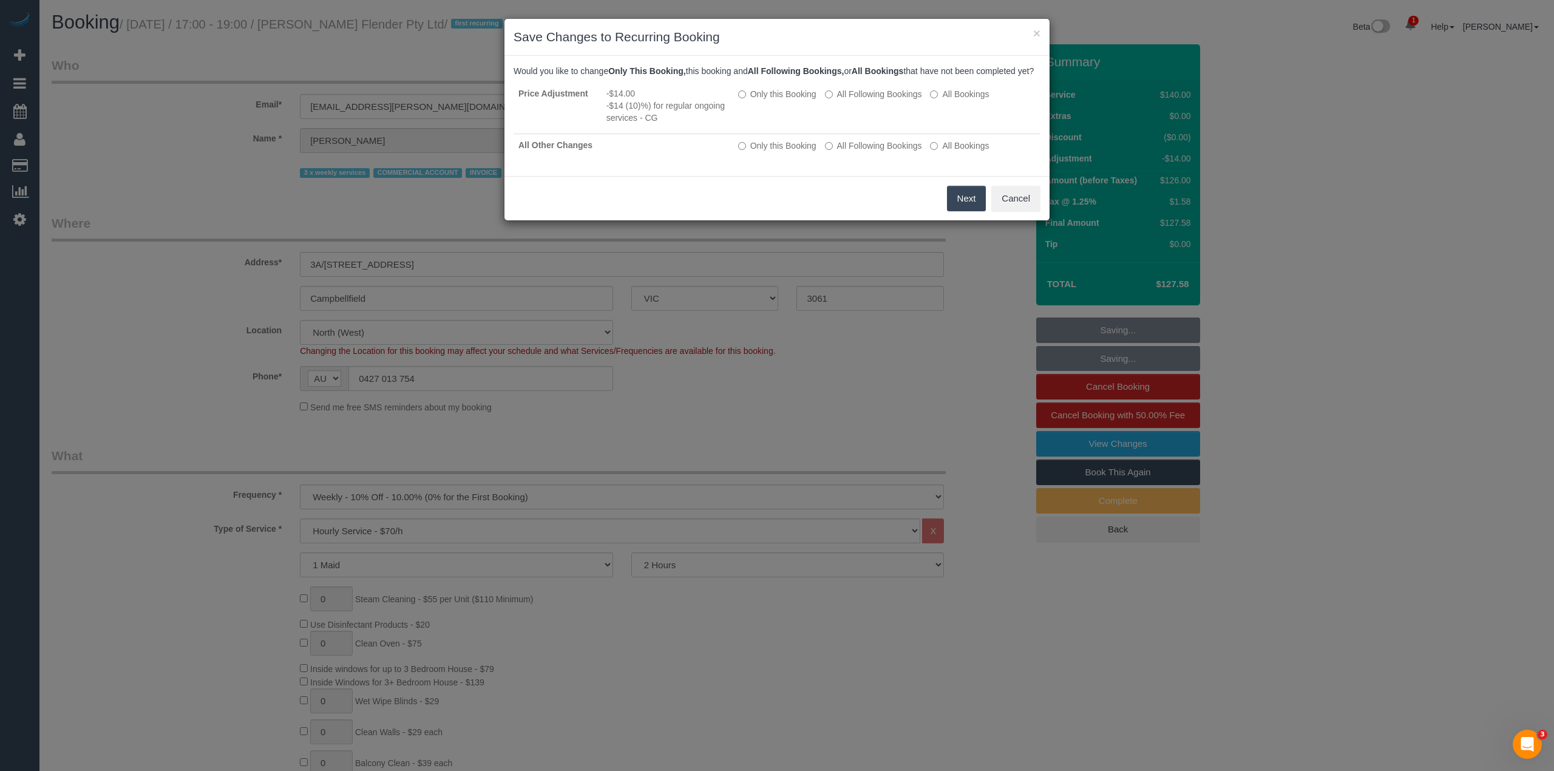
click at [965, 211] on button "Next" at bounding box center [966, 199] width 39 height 26
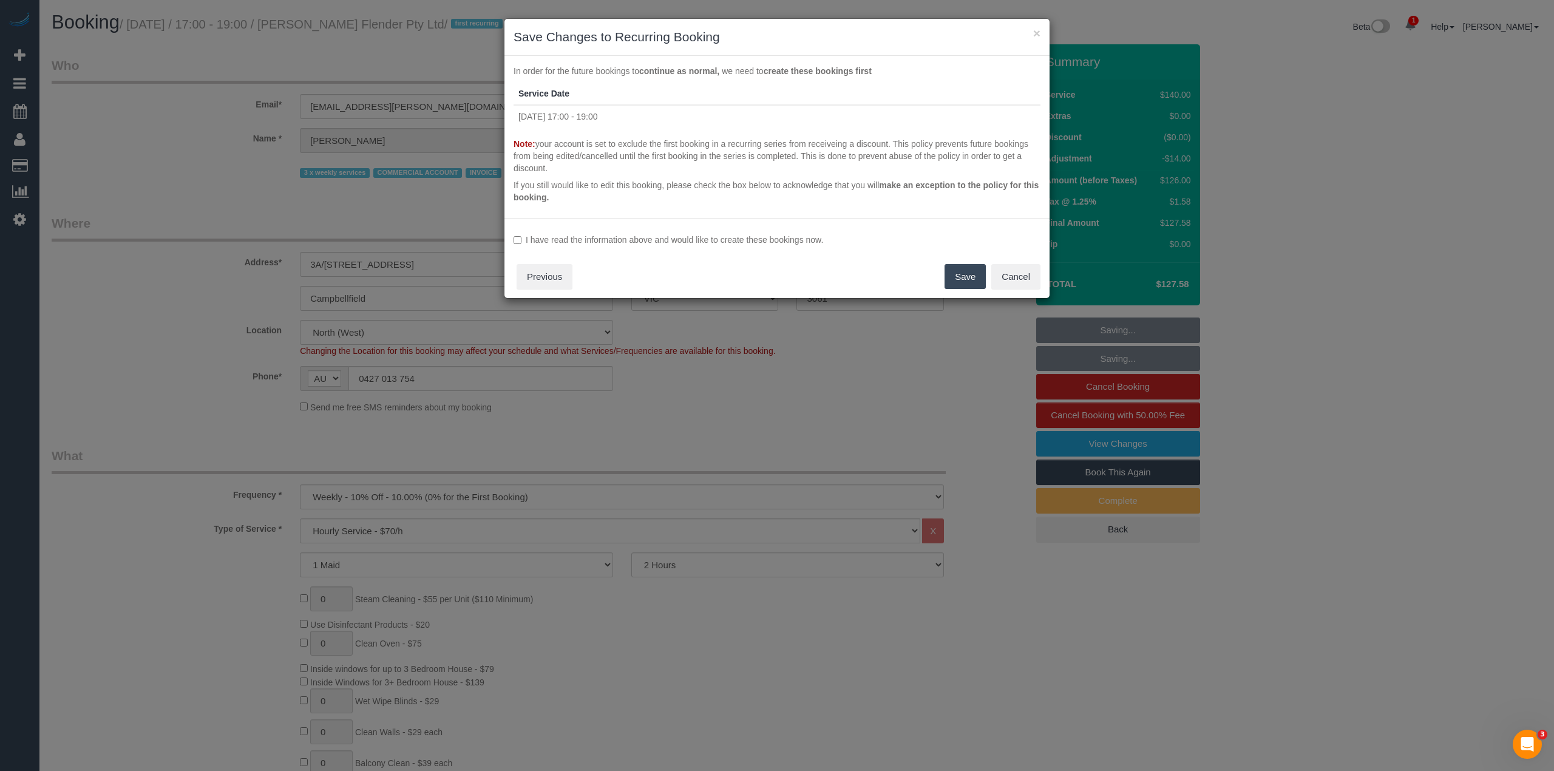
click at [649, 242] on label "I have read the information above and would like to create these bookings now." at bounding box center [777, 240] width 527 height 12
click at [961, 275] on button "Save" at bounding box center [965, 277] width 41 height 26
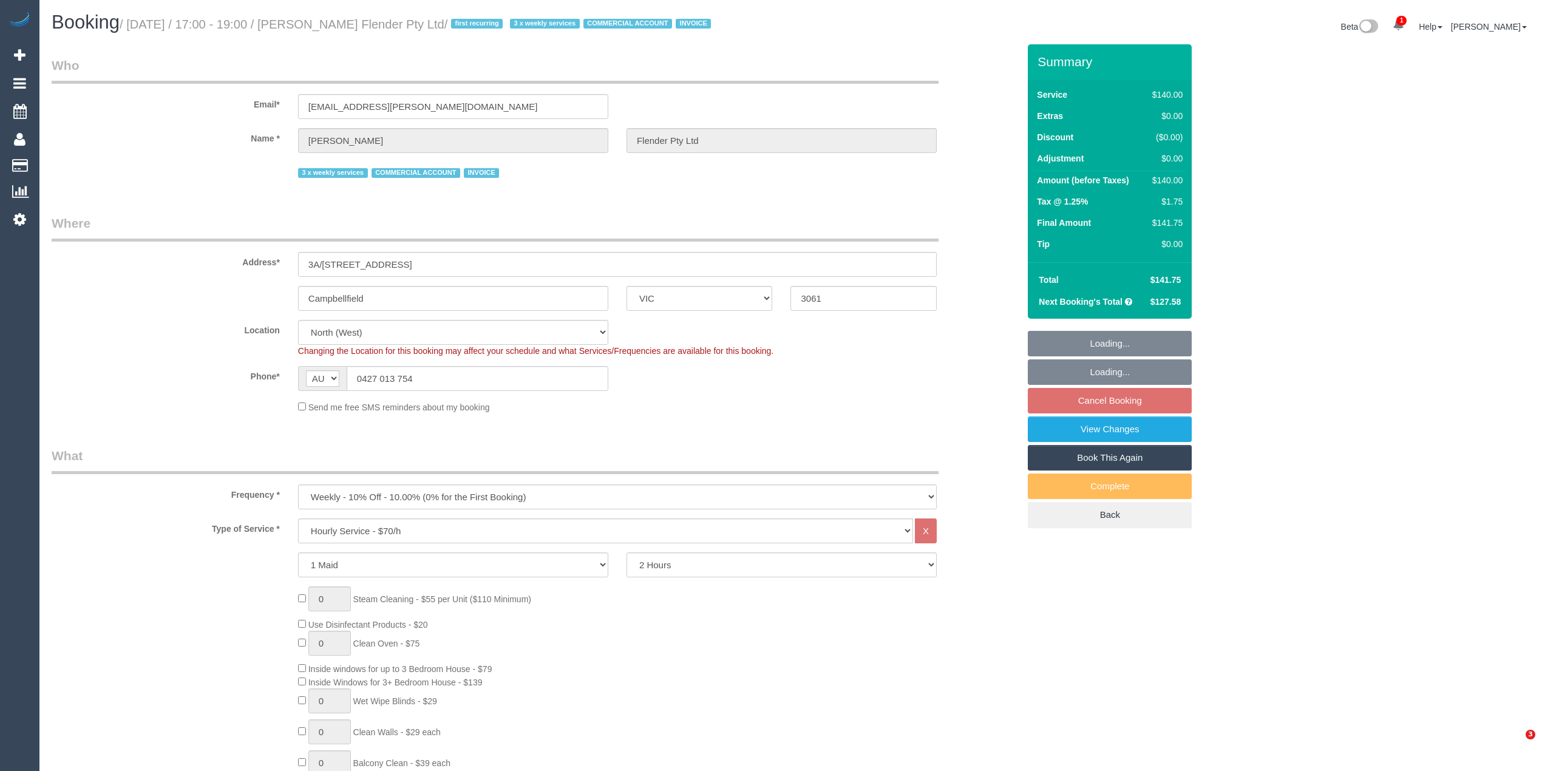
select select "VIC"
select select "number:28"
select select "number:17"
select select "number:18"
select select "number:25"
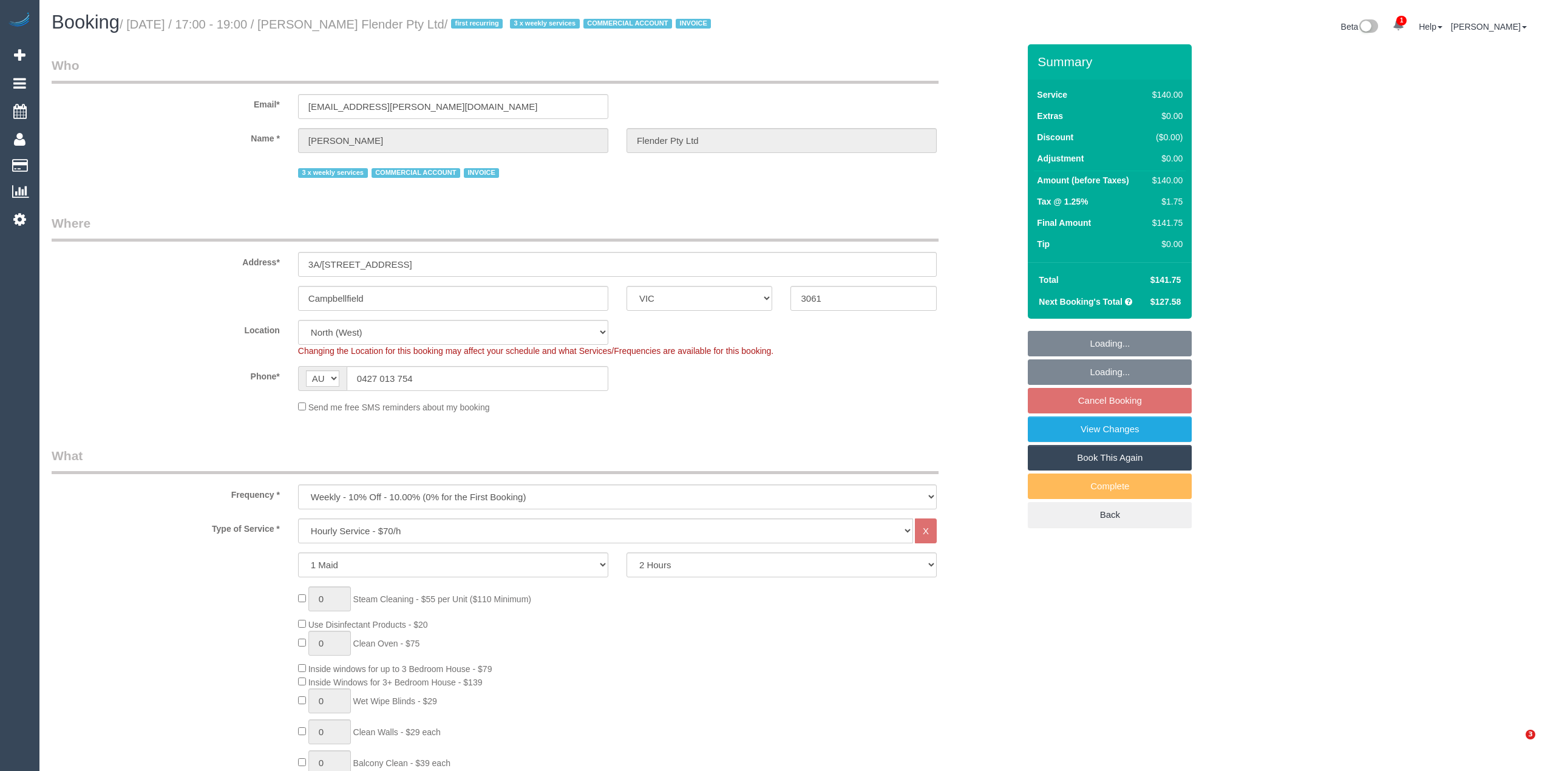
select select "number:35"
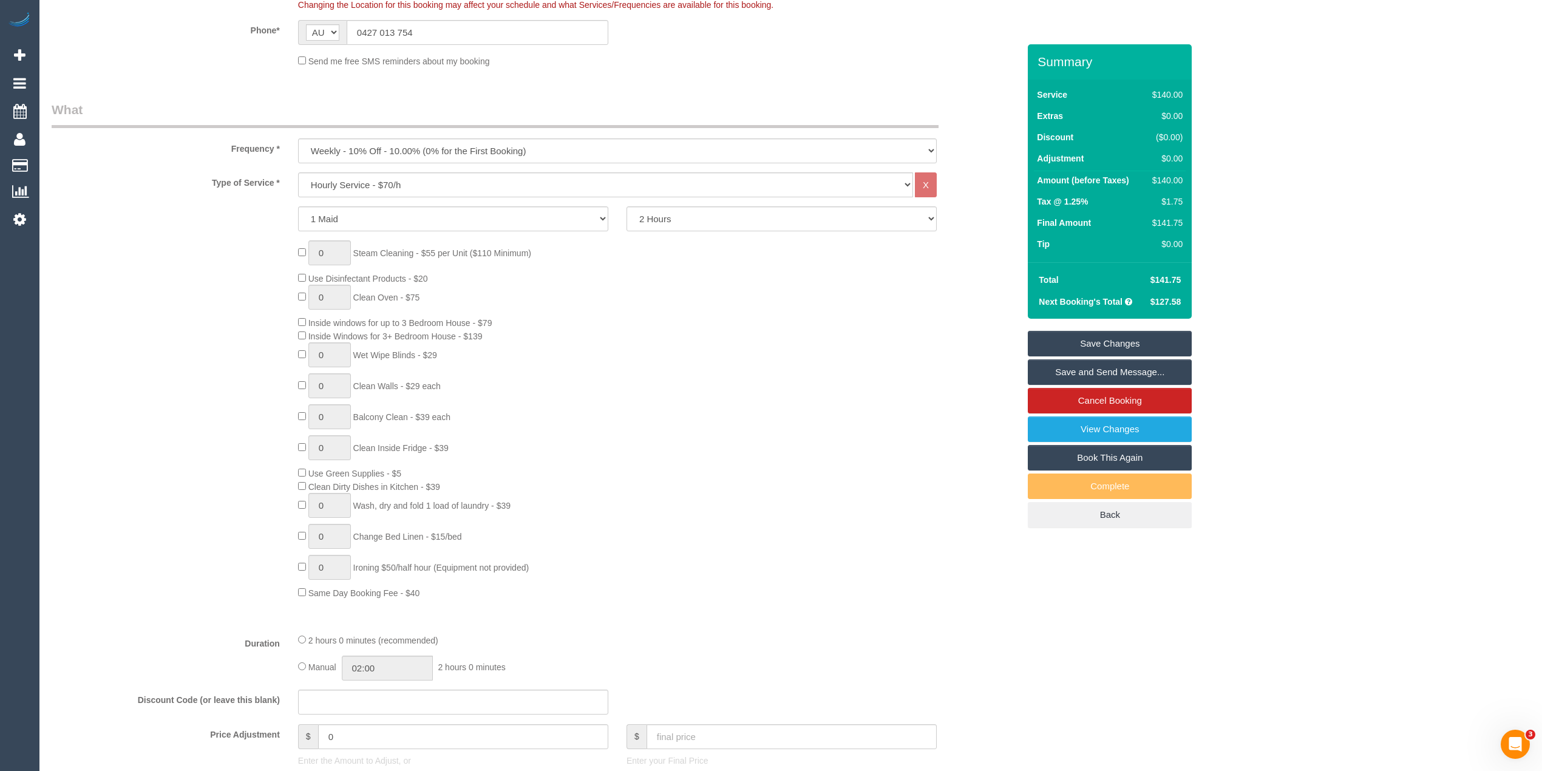
scroll to position [404, 0]
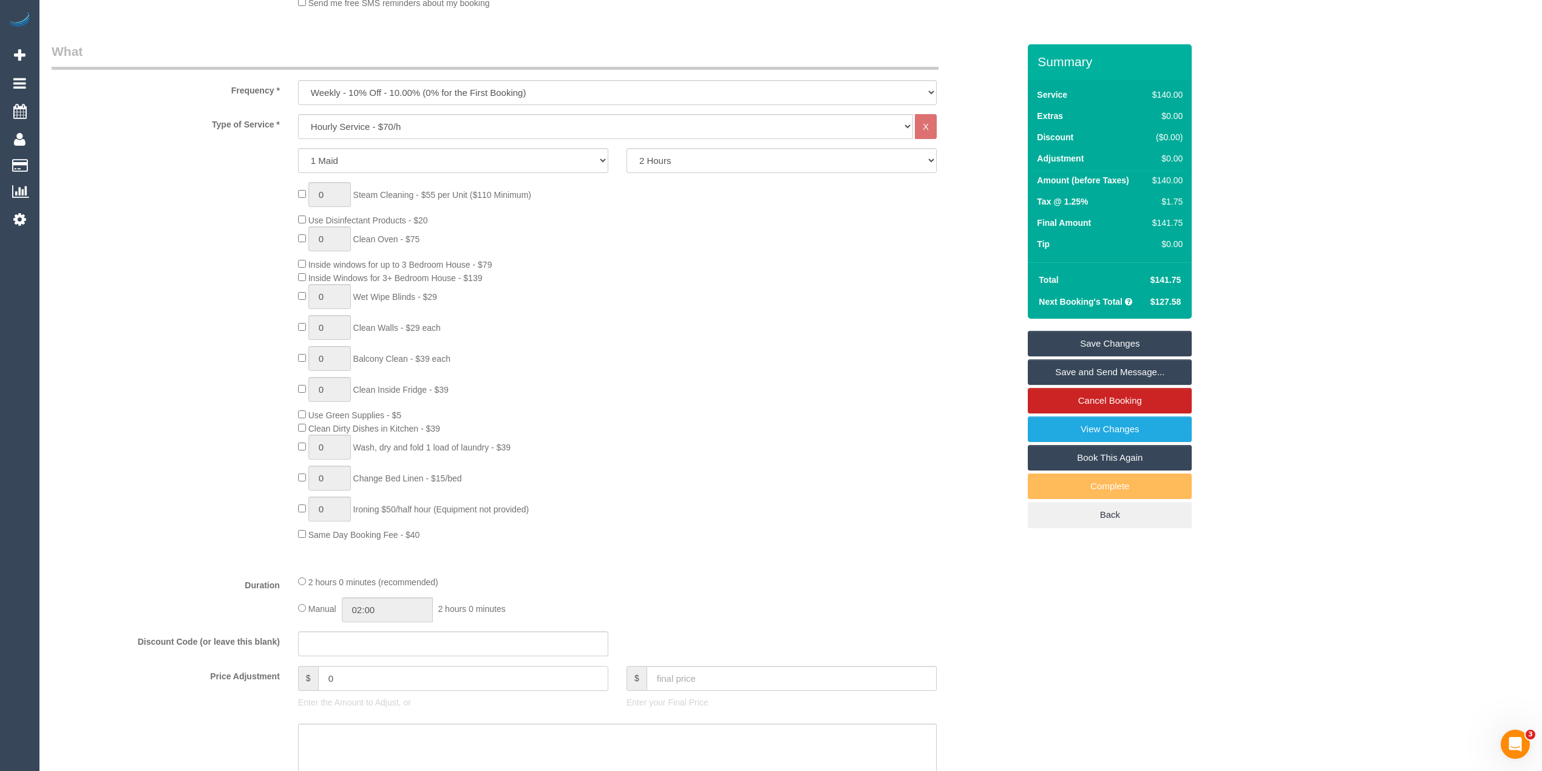
drag, startPoint x: 373, startPoint y: 673, endPoint x: 283, endPoint y: 675, distance: 89.9
click at [284, 675] on div "Price Adjustment $ 0 Enter the Amount to Adjust, or $ Enter your Final Price" at bounding box center [535, 690] width 985 height 49
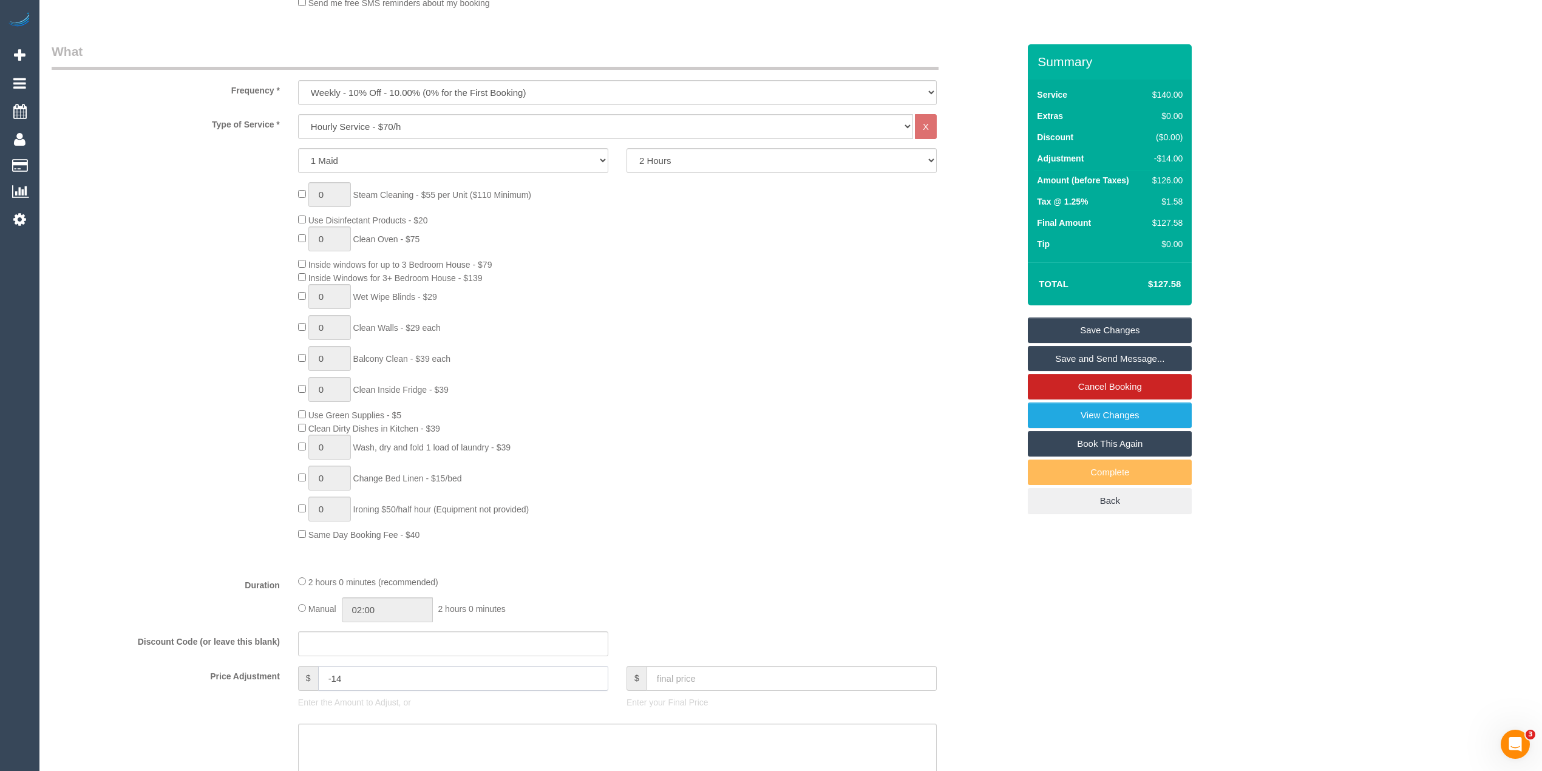
type input "-14"
click at [338, 744] on textarea at bounding box center [617, 749] width 639 height 50
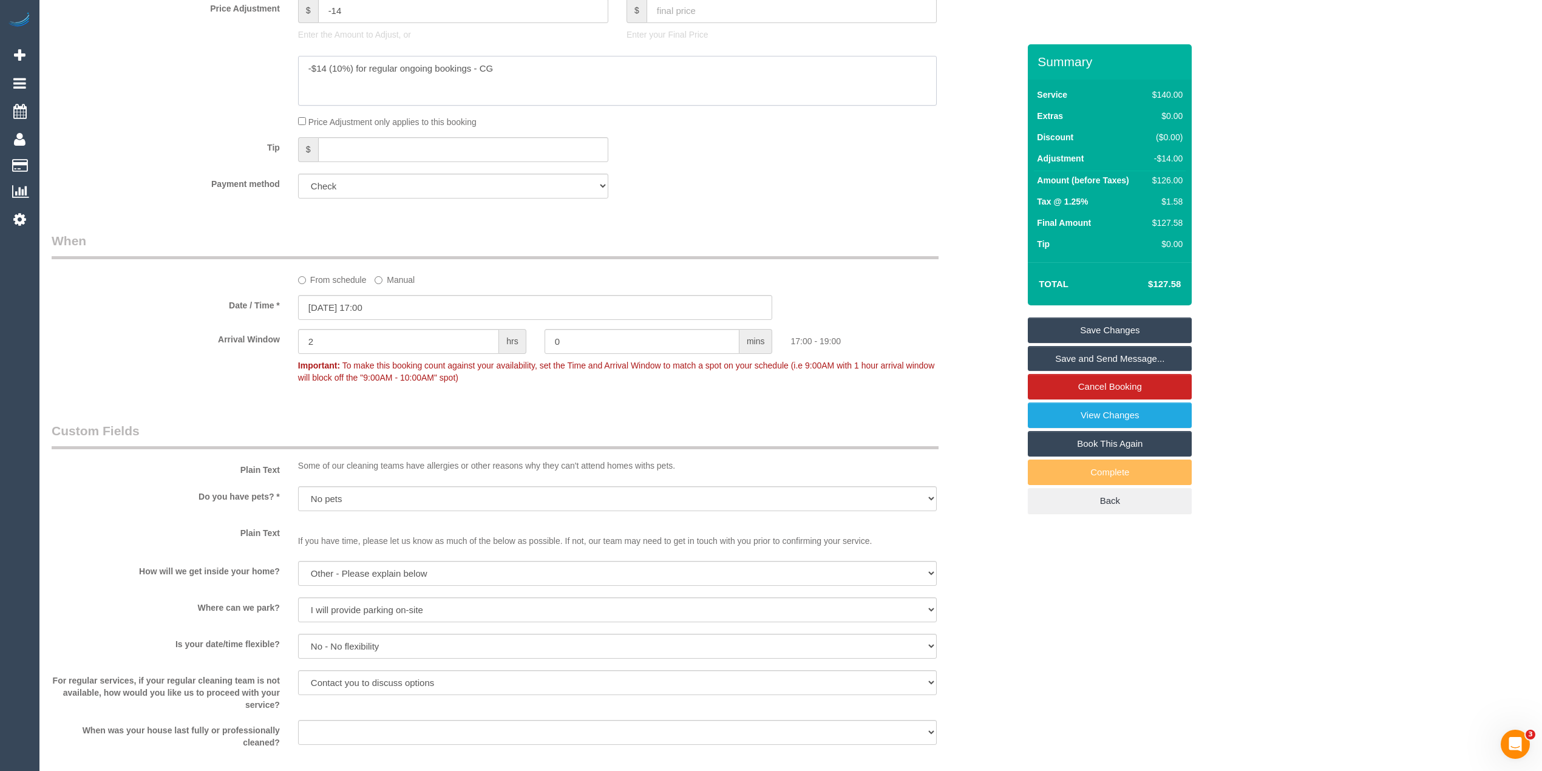
scroll to position [1079, 0]
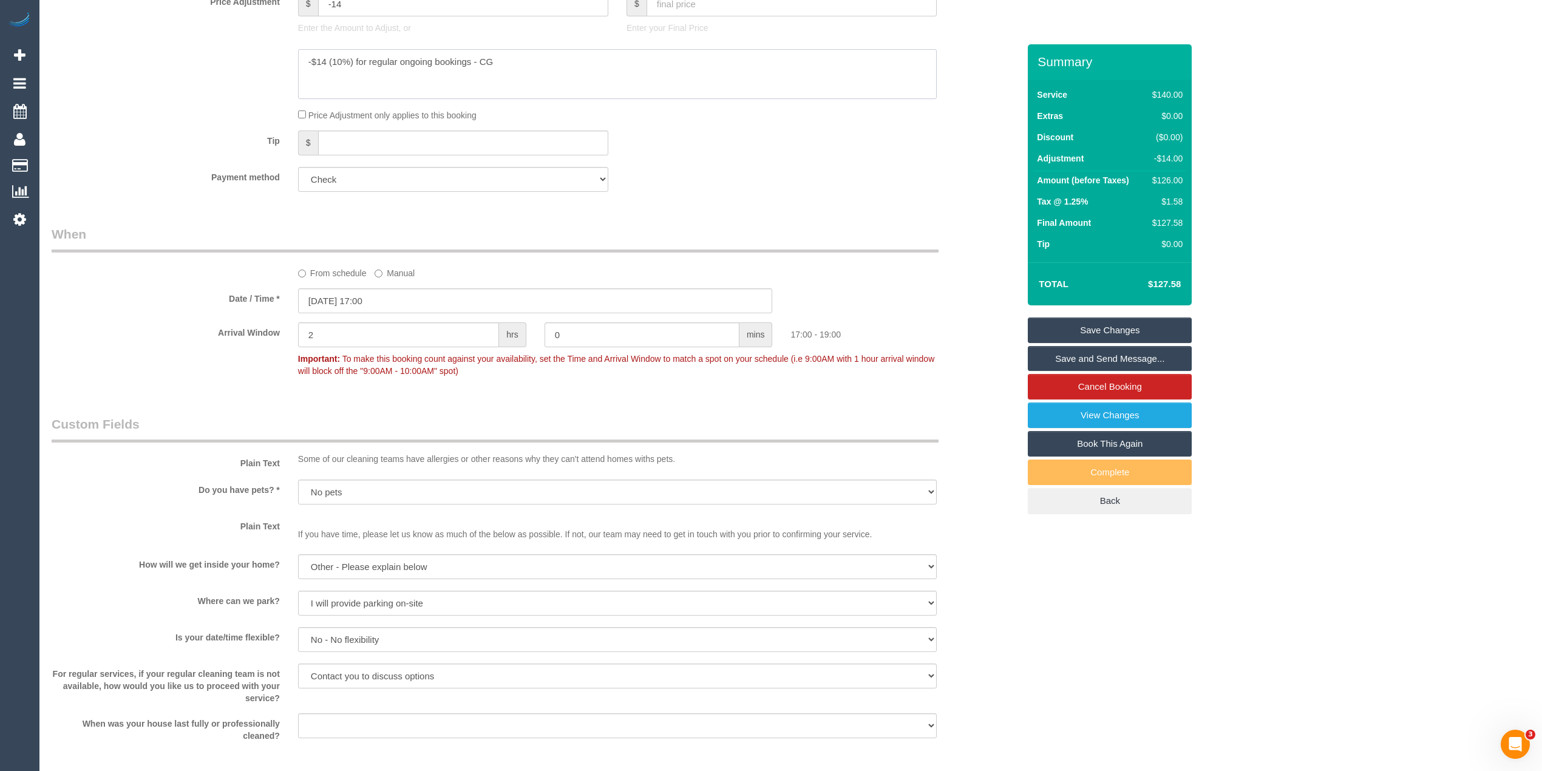
type textarea "-$14 (10%) for regular ongoing bookings - CG"
click at [1086, 323] on link "Save Changes" at bounding box center [1110, 331] width 164 height 26
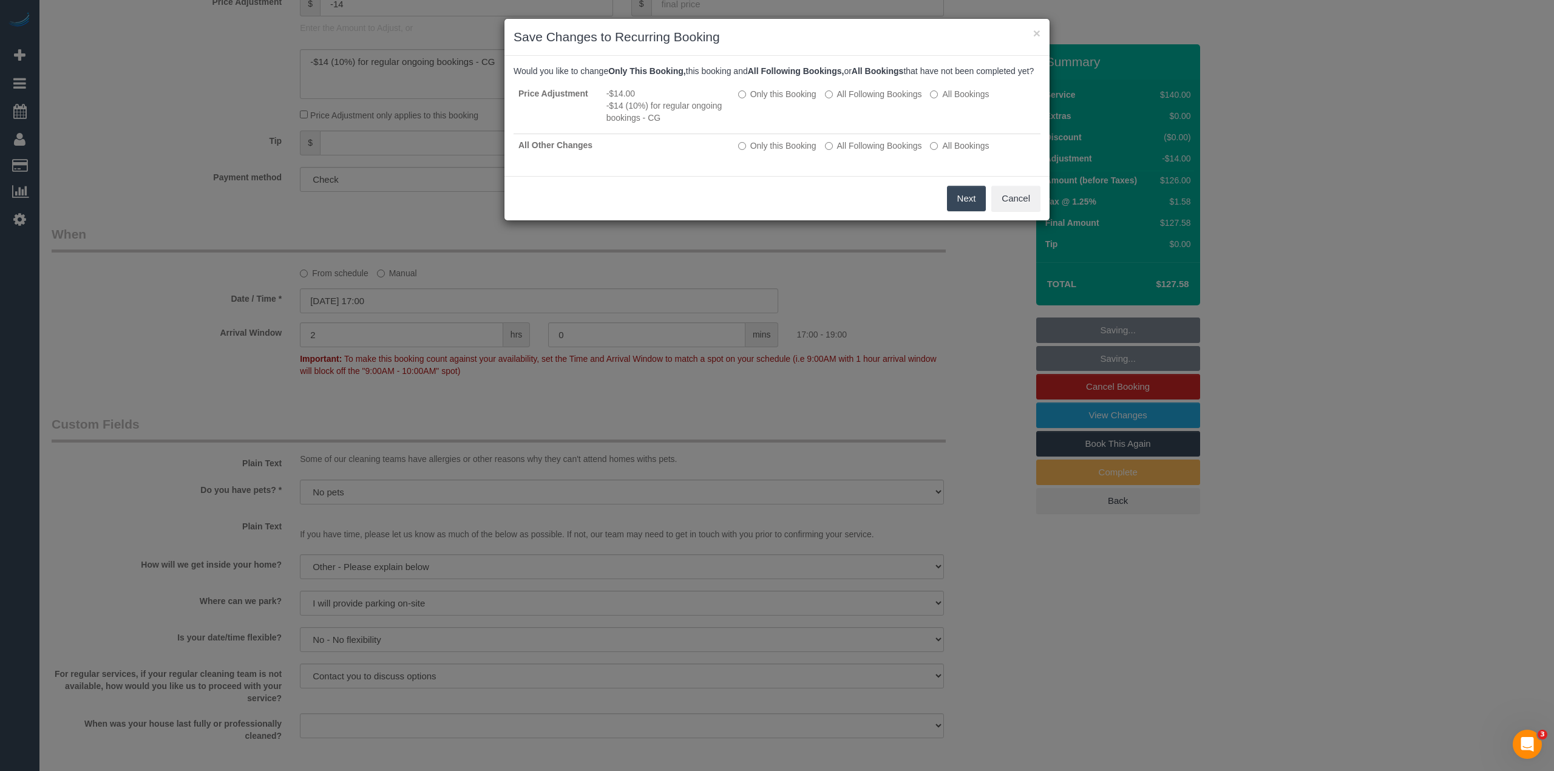
click at [960, 209] on button "Next" at bounding box center [966, 199] width 39 height 26
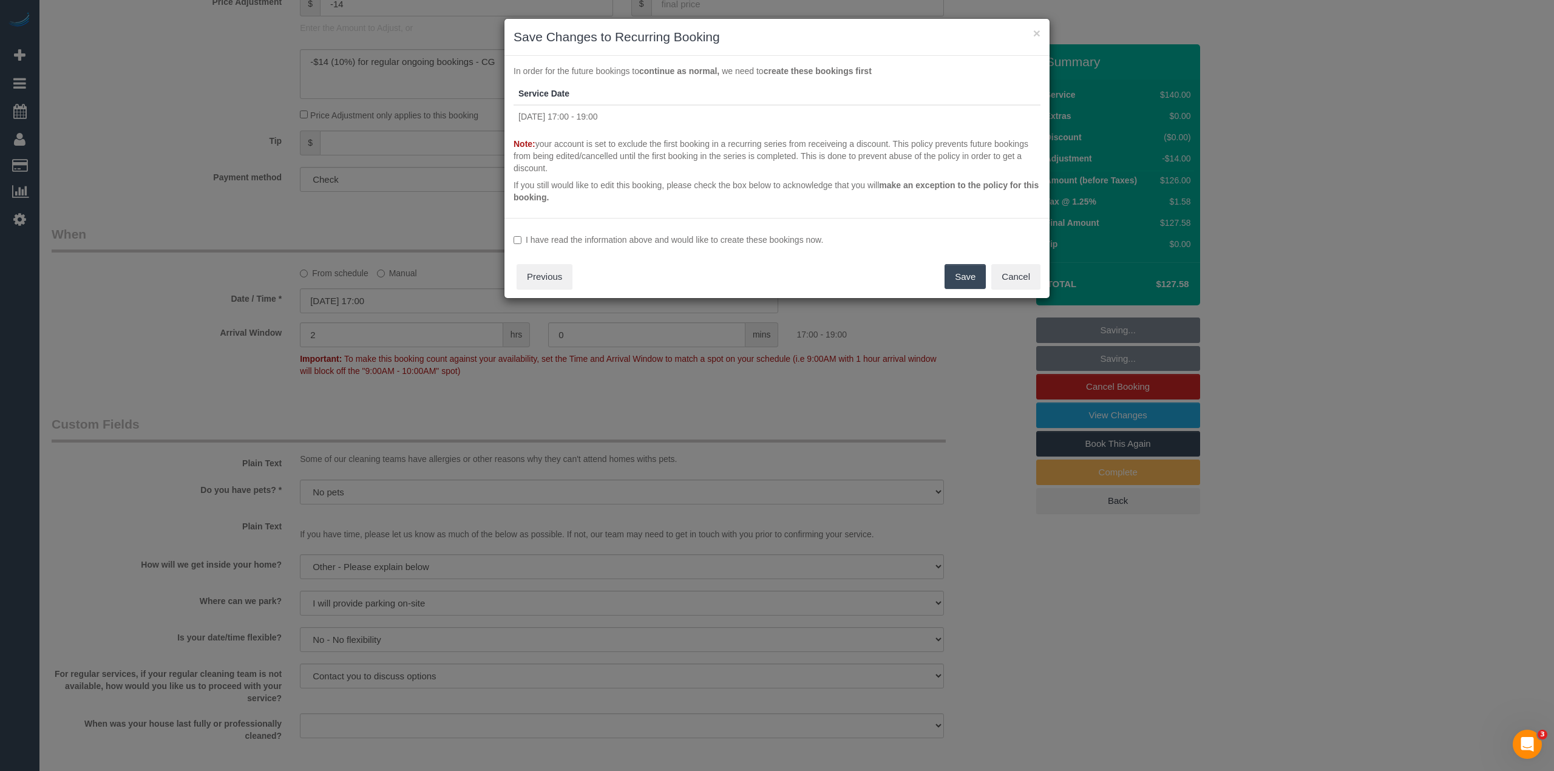
click at [522, 237] on label "I have read the information above and would like to create these bookings now." at bounding box center [777, 240] width 527 height 12
click at [962, 276] on button "Save" at bounding box center [965, 277] width 41 height 26
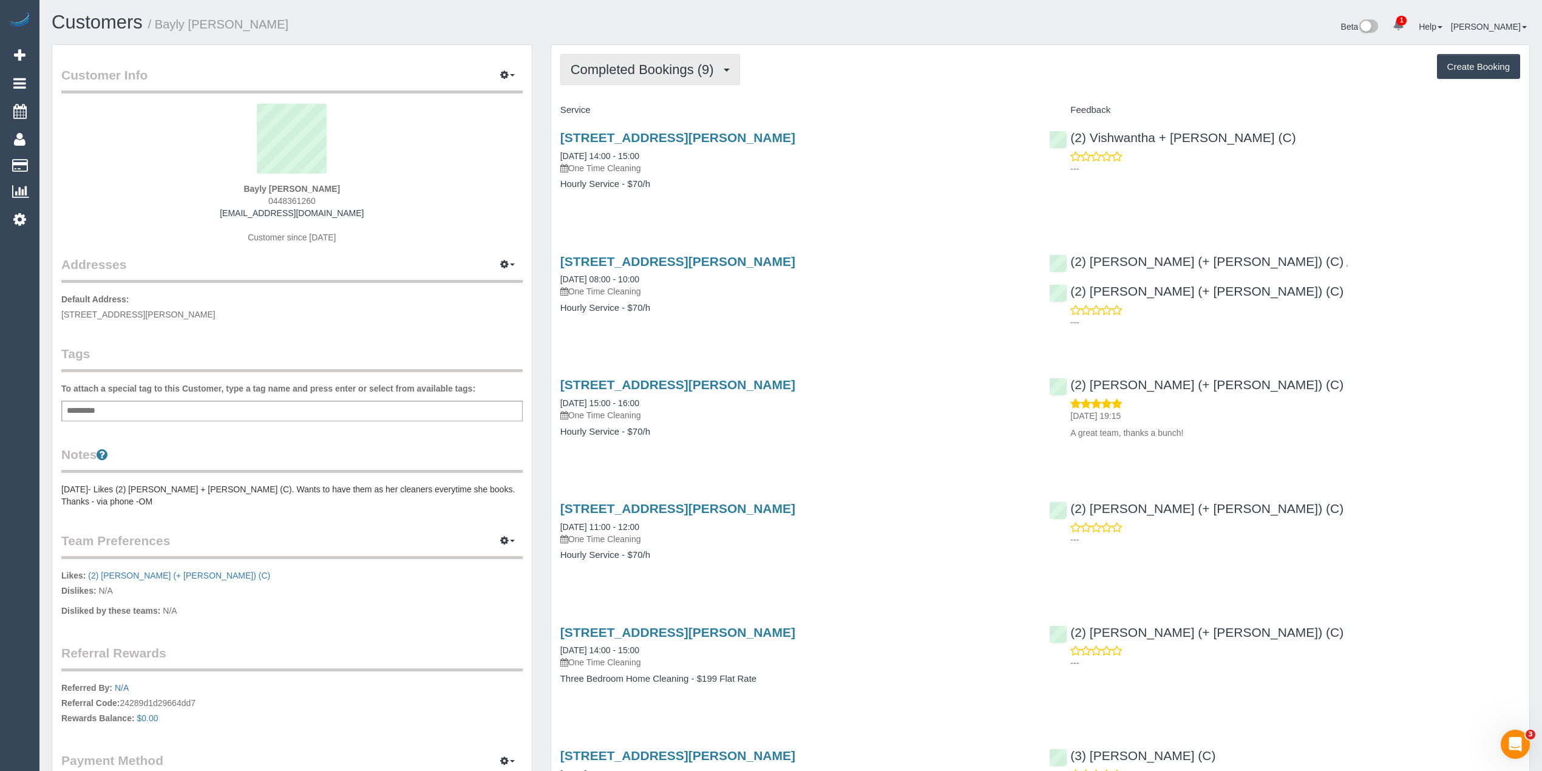
click at [647, 73] on span "Completed Bookings (9)" at bounding box center [645, 69] width 149 height 15
click at [630, 73] on span "Completed Bookings (9)" at bounding box center [645, 69] width 149 height 15
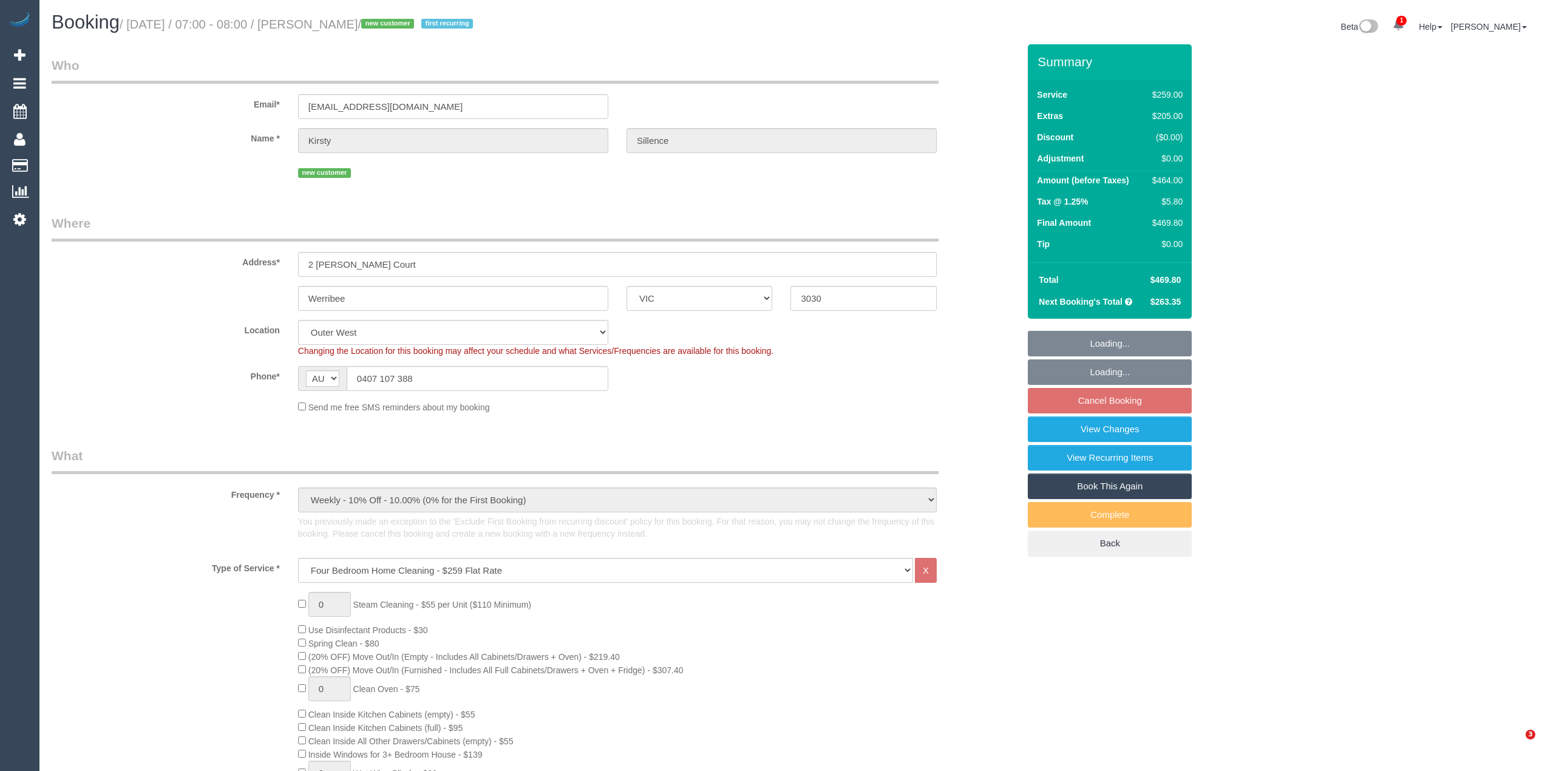
select select "VIC"
select select "number:29"
select select "number:14"
select select "number:19"
select select "number:22"
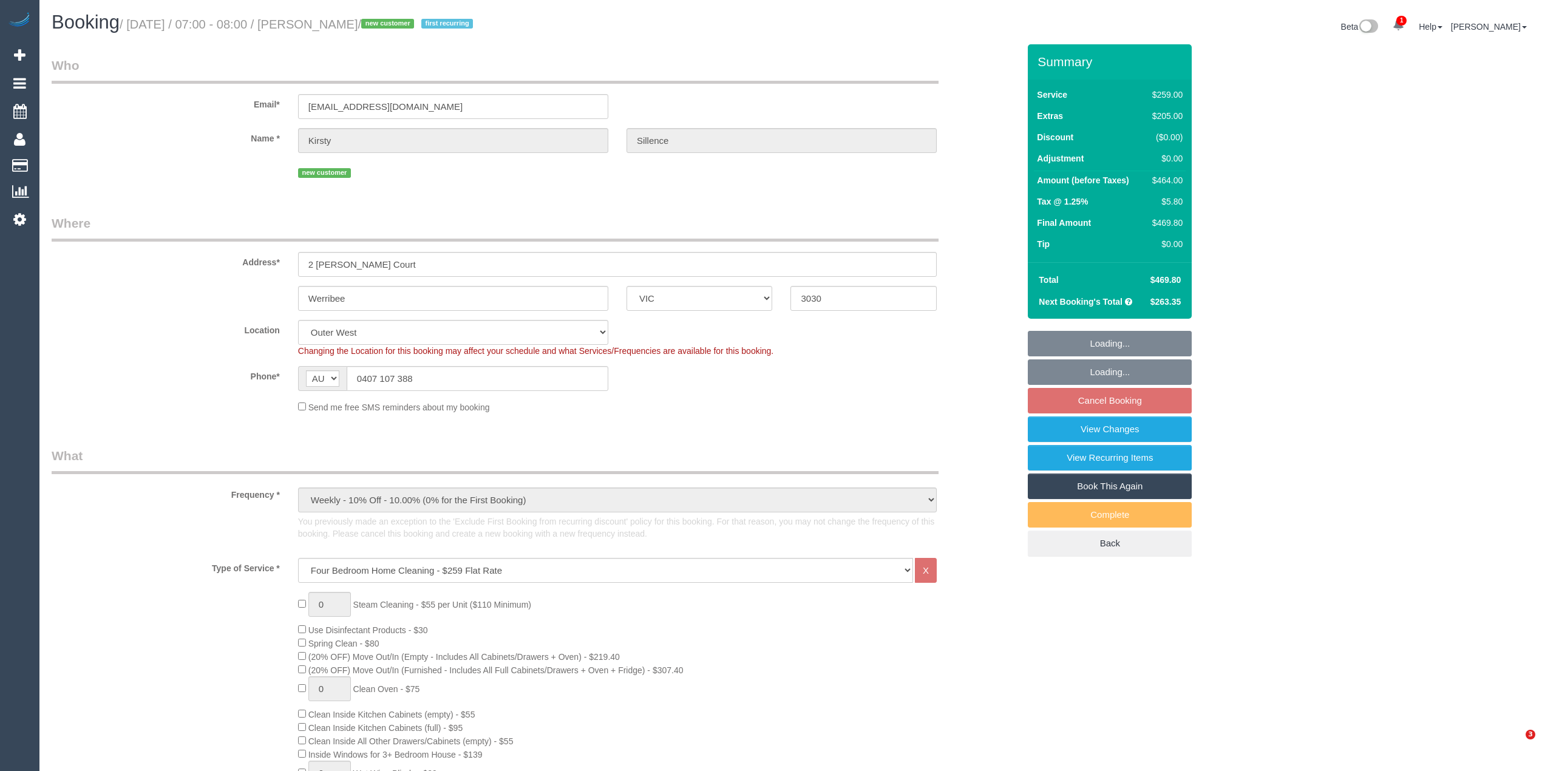
select select "number:33"
select select "number:26"
select select "spot1"
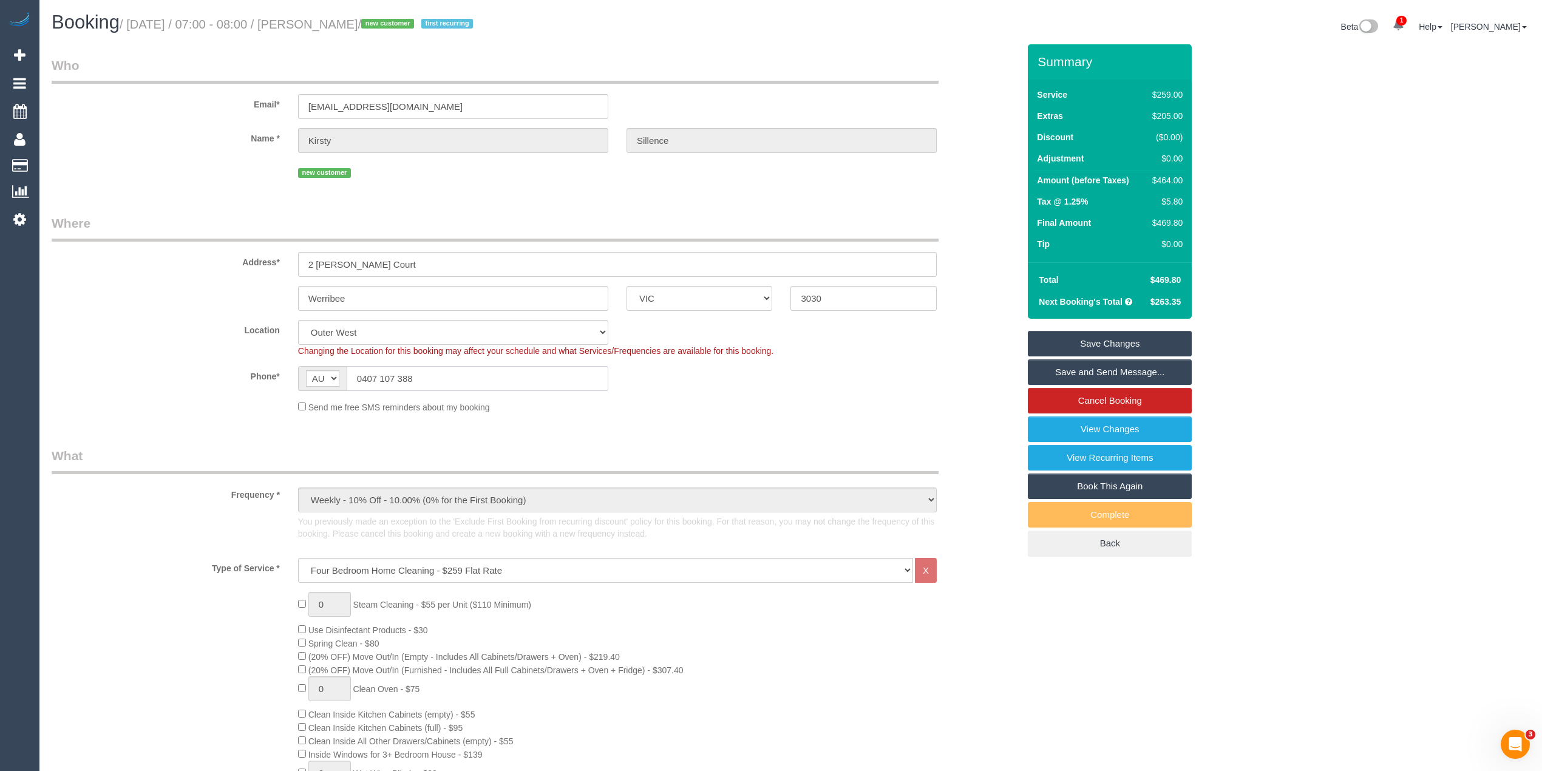
drag, startPoint x: 367, startPoint y: 370, endPoint x: 306, endPoint y: 367, distance: 61.4
click at [306, 367] on div "AF AL DZ AD AO AI AQ AG AR AM AW AU AT AZ BS BH BD BB BY BE BZ BJ BM BT BO BA B…" at bounding box center [453, 378] width 310 height 25
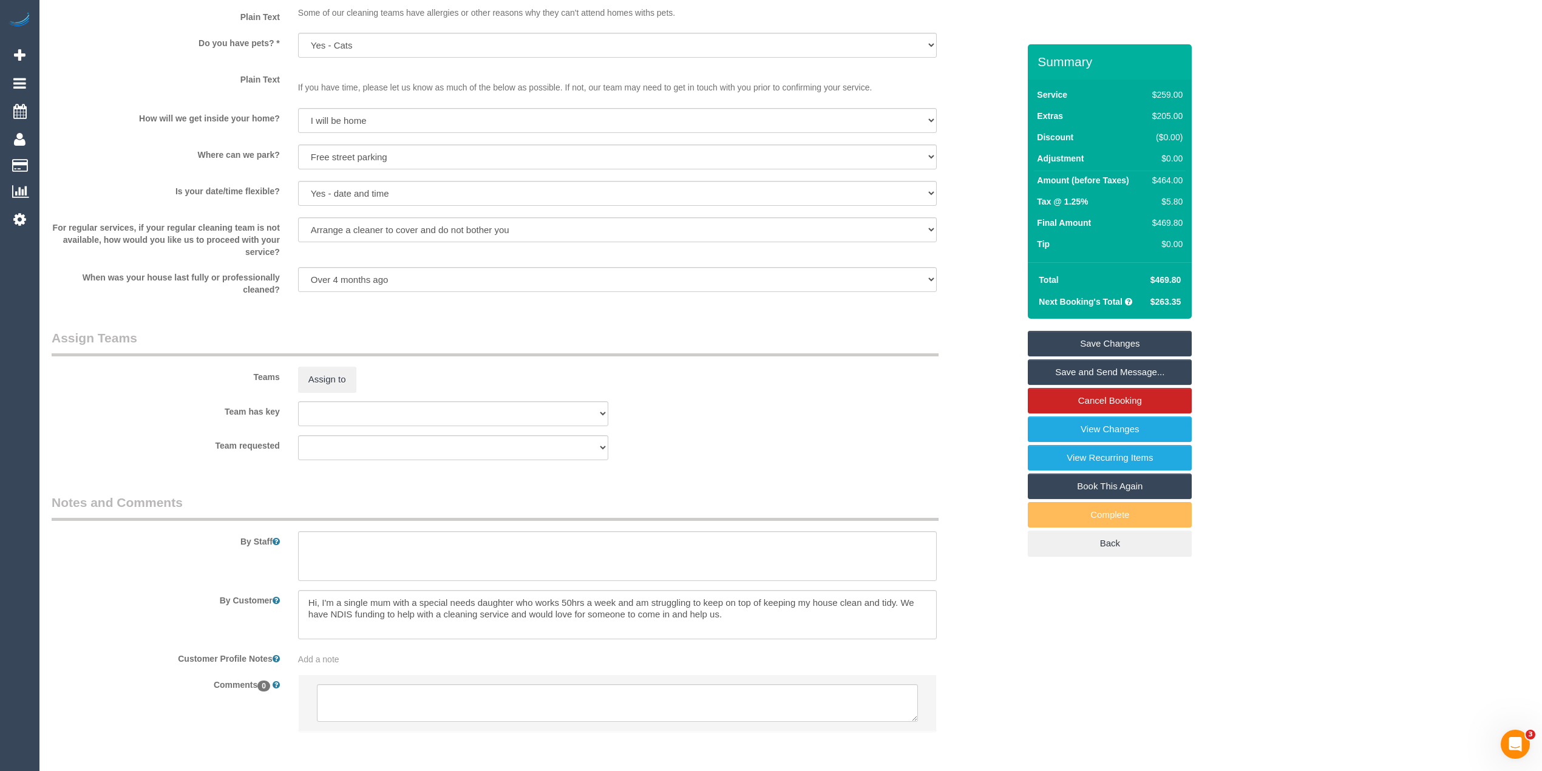
scroll to position [1603, 0]
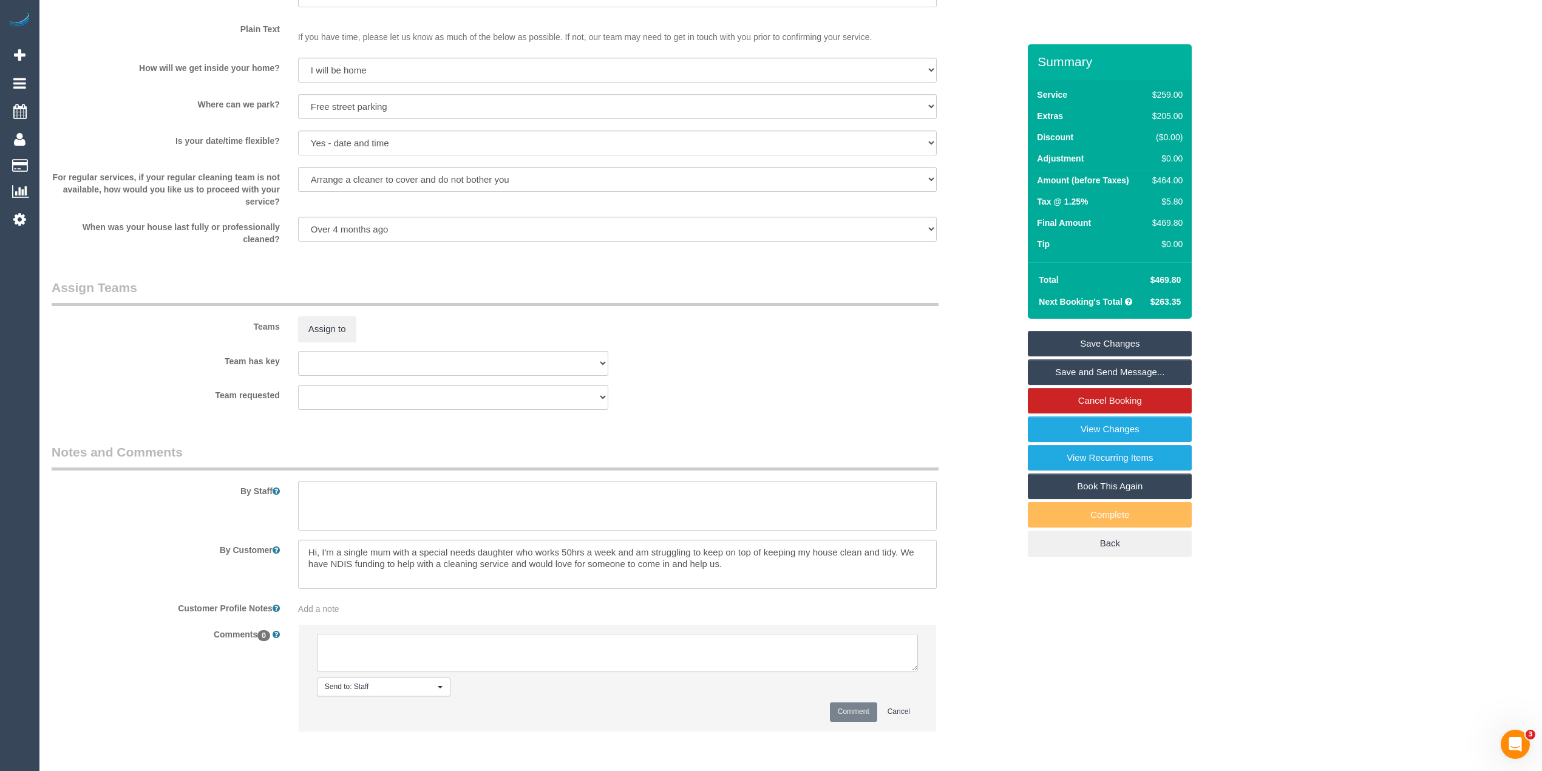
click at [430, 651] on textarea at bounding box center [617, 653] width 601 height 38
click at [480, 650] on textarea at bounding box center [617, 653] width 601 height 38
type textarea "Tried to call to discuss comment, txt sent as well Awaiting response"
click at [858, 707] on button "Comment" at bounding box center [853, 711] width 47 height 19
